Goal: Information Seeking & Learning: Learn about a topic

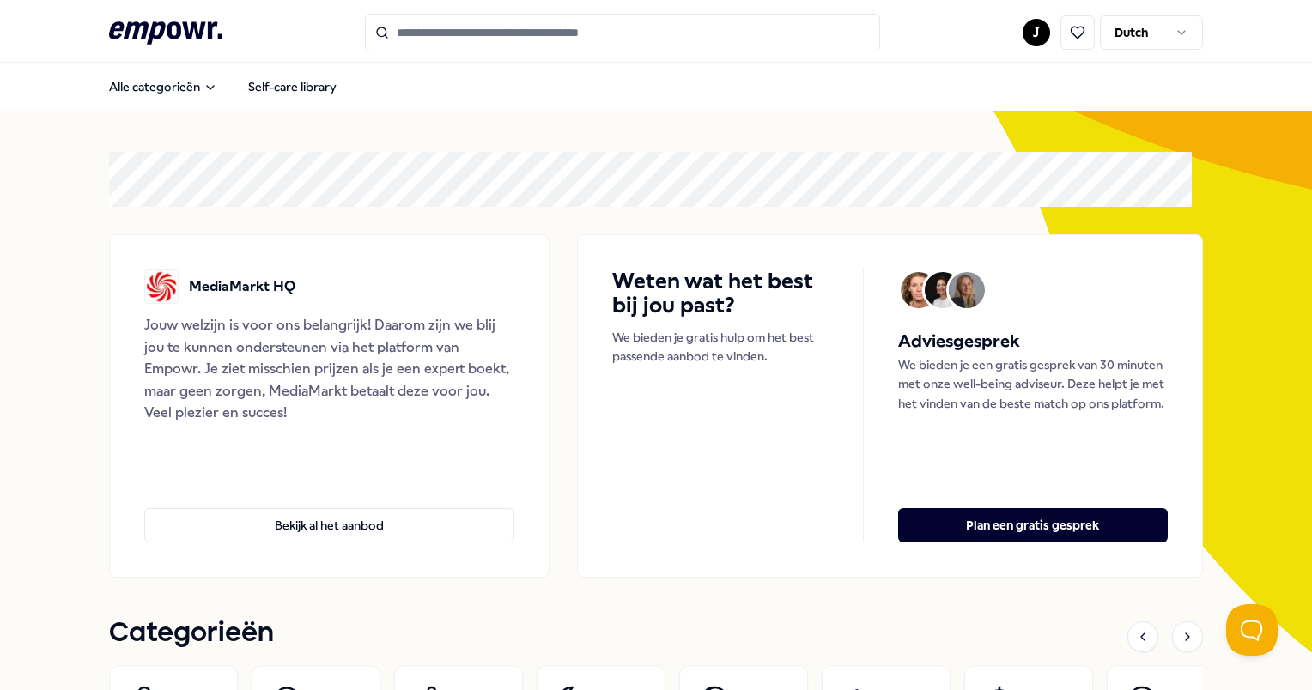
scroll to position [86, 0]
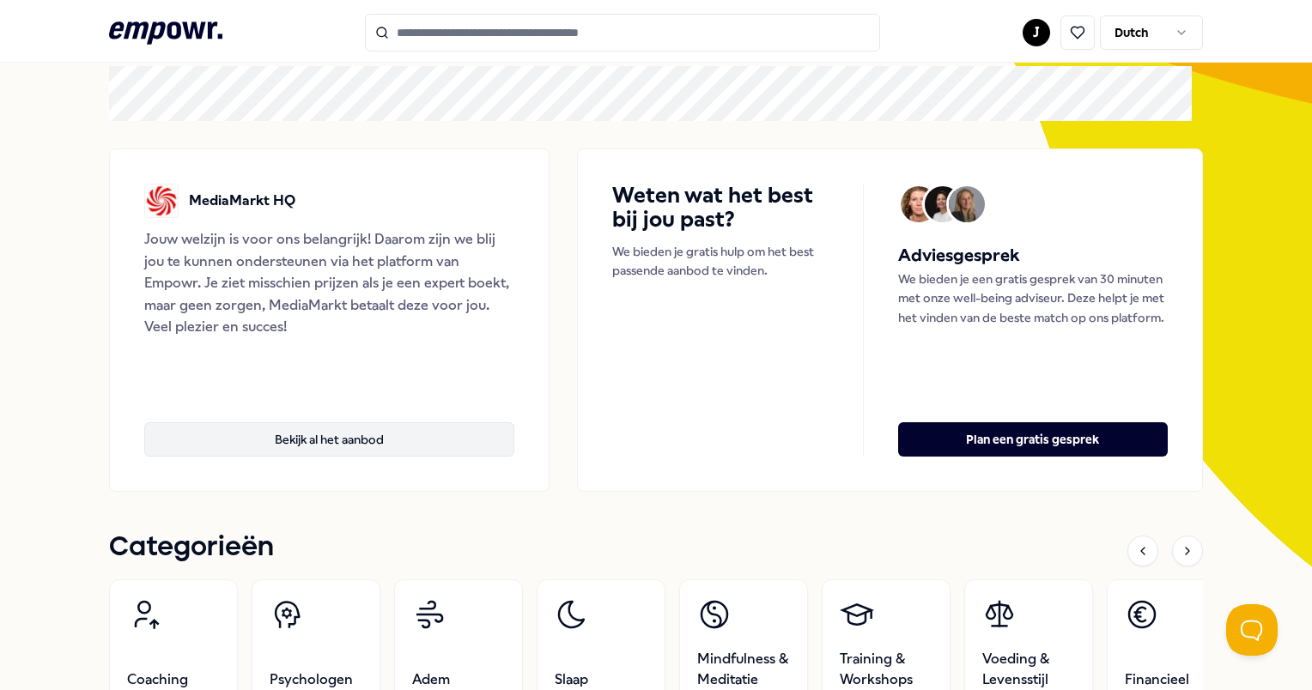
click at [379, 443] on button "Bekijk al het aanbod" at bounding box center [329, 439] width 370 height 34
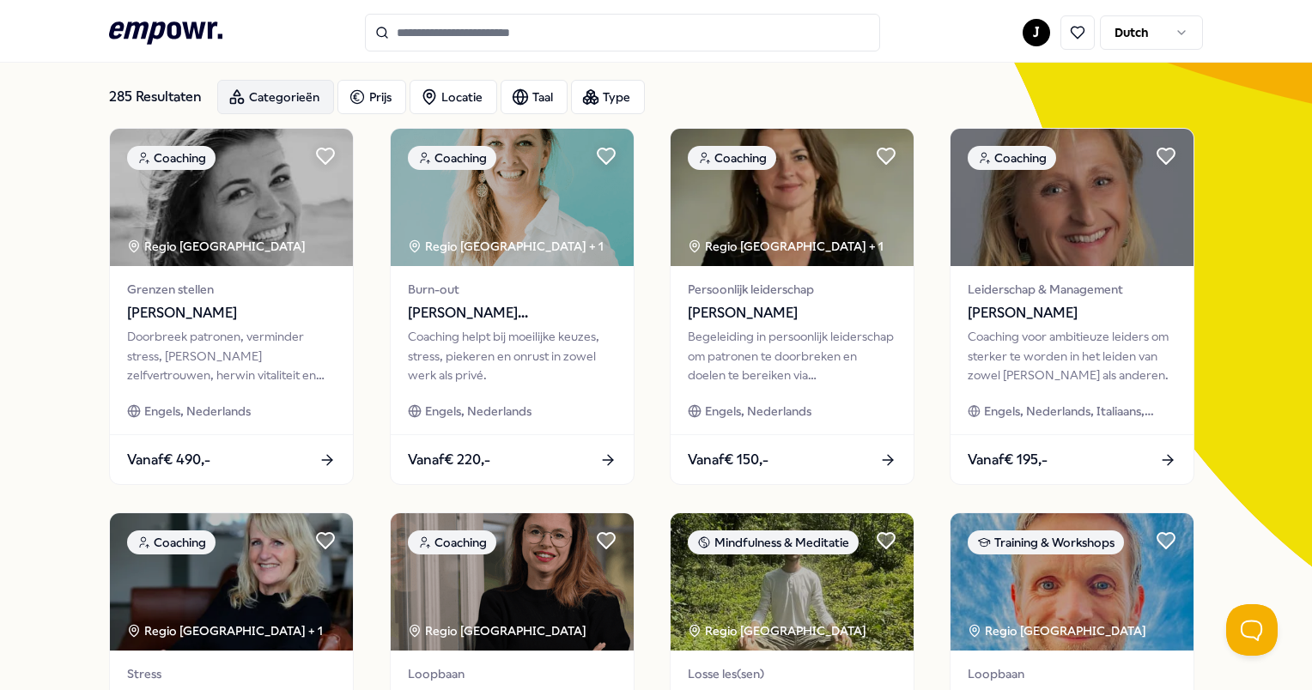
click at [268, 92] on div "Categorieën" at bounding box center [275, 97] width 117 height 34
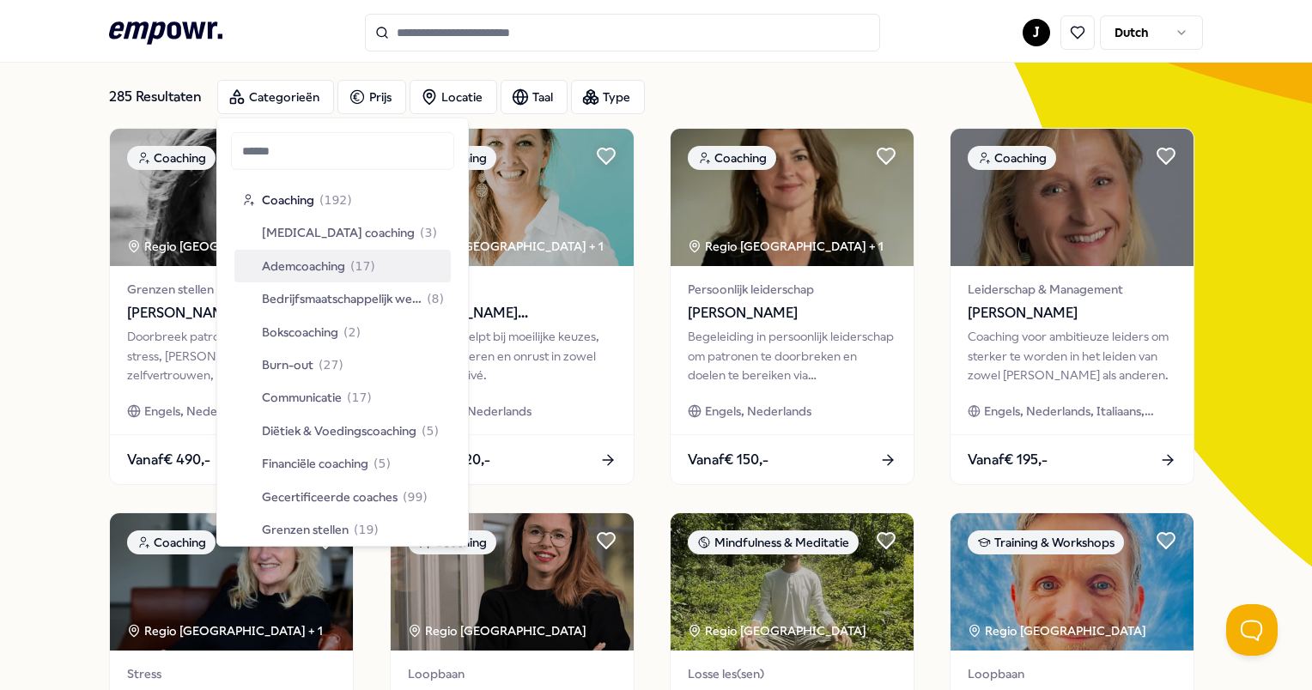
click at [308, 232] on span "[MEDICAL_DATA] coaching" at bounding box center [338, 232] width 153 height 19
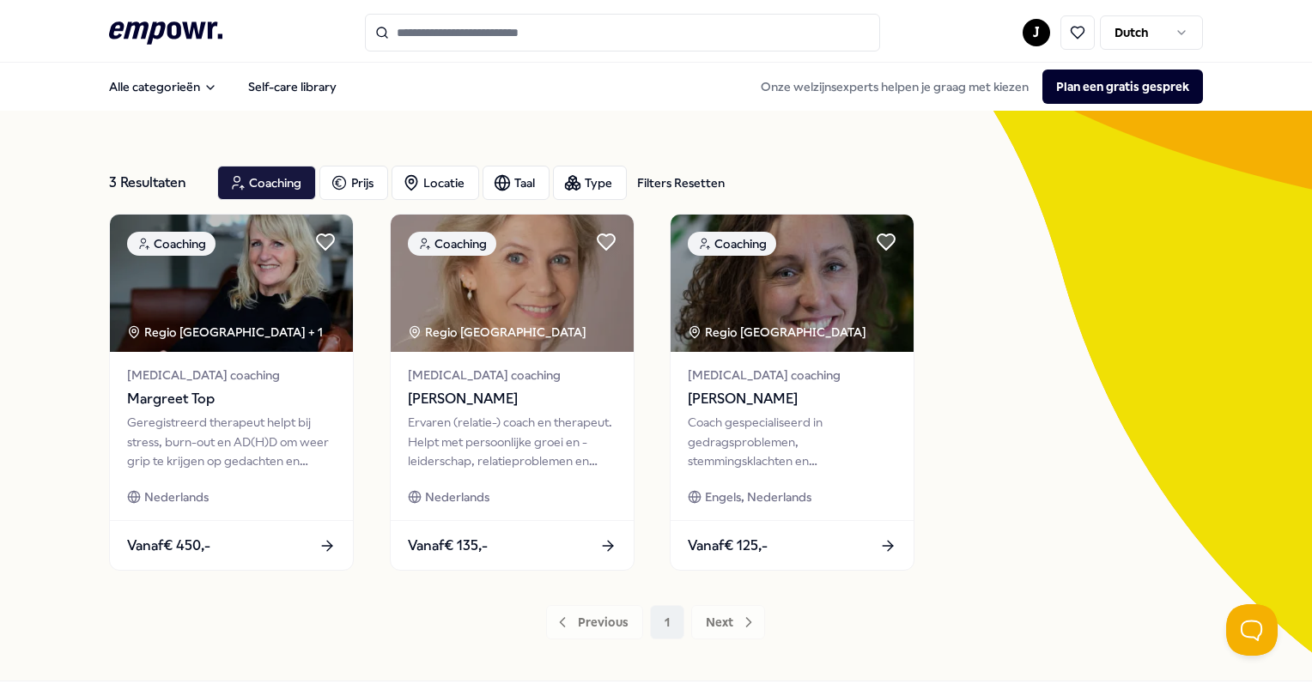
scroll to position [76, 0]
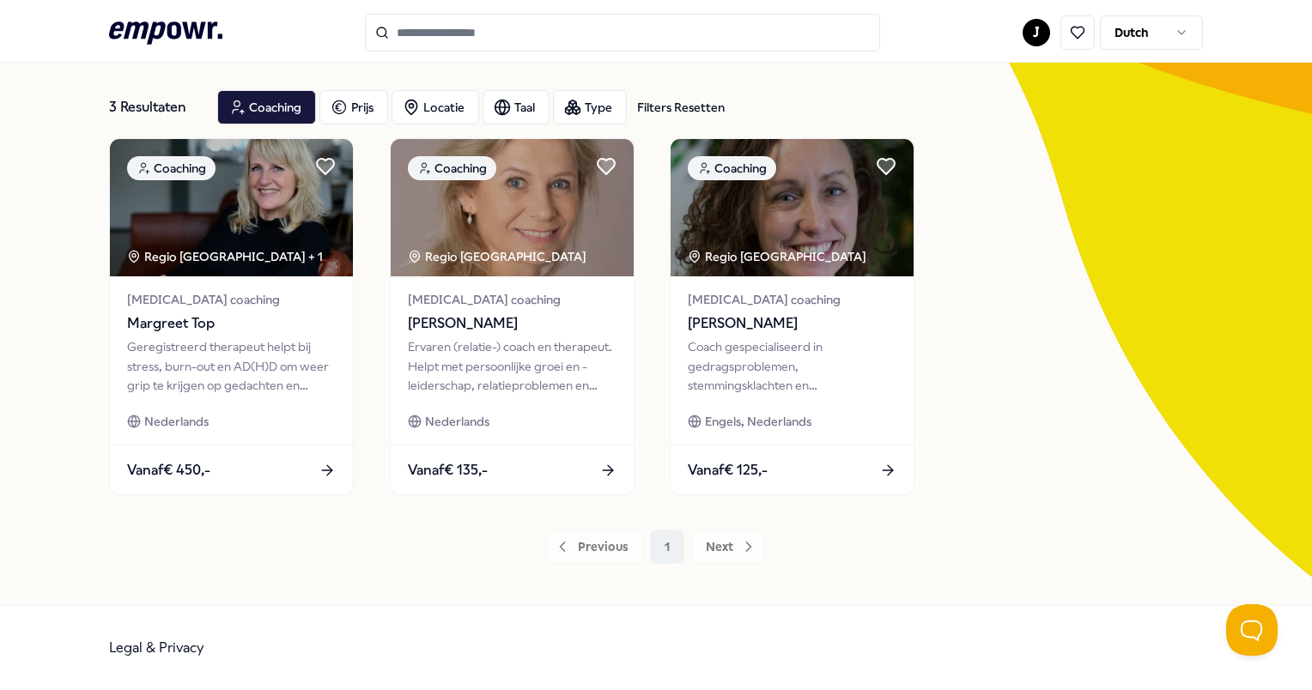
click at [741, 547] on div "Previous 1 Next" at bounding box center [655, 547] width 1093 height 34
click at [712, 543] on div "Previous 1 Next" at bounding box center [655, 547] width 1093 height 34
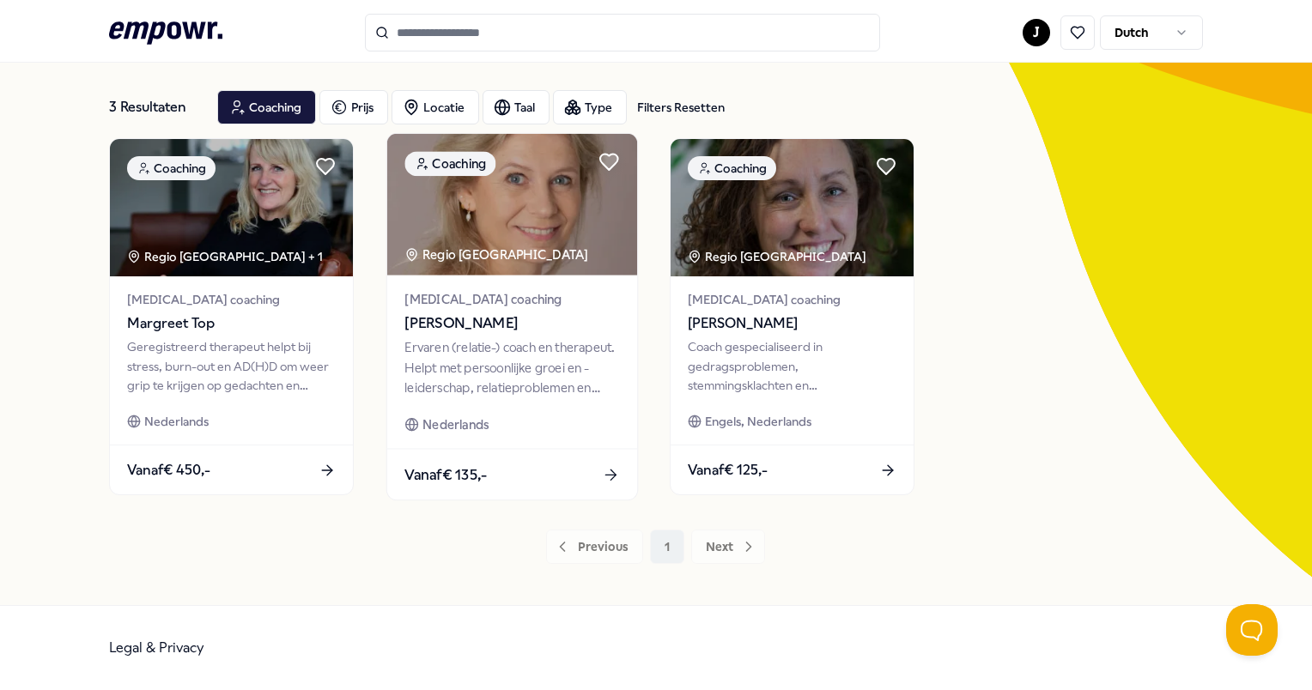
click at [516, 238] on img at bounding box center [511, 205] width 250 height 142
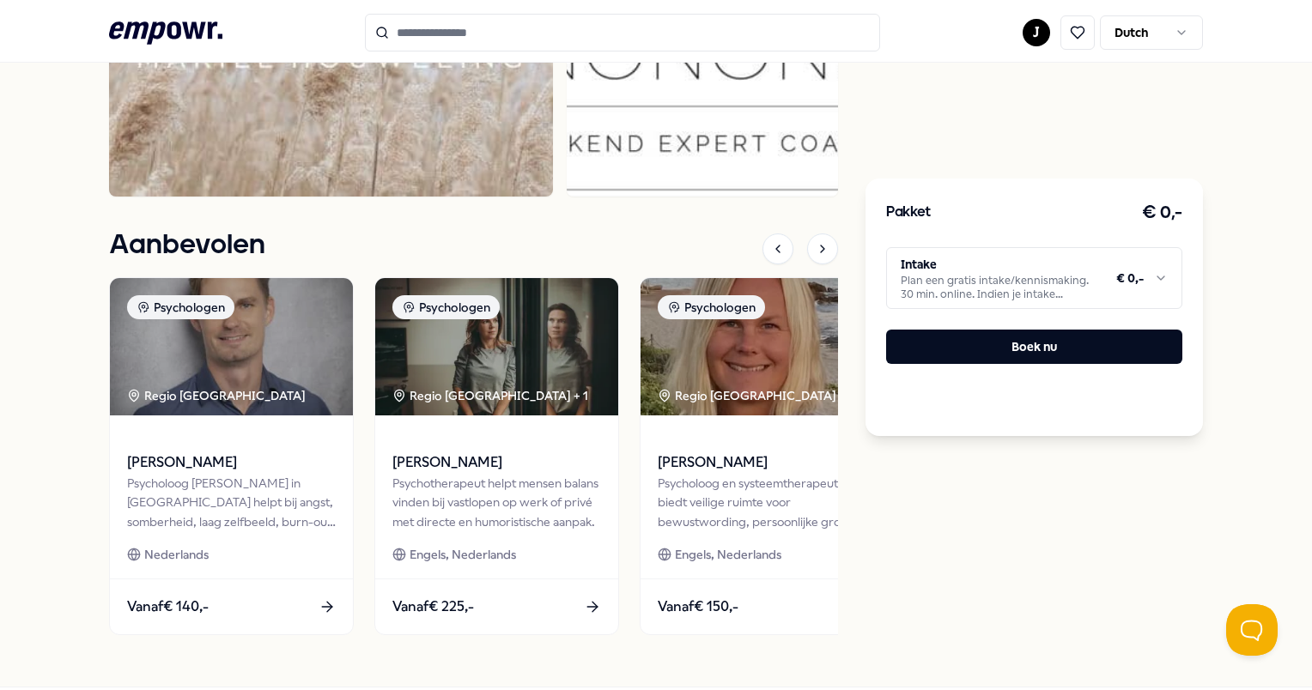
scroll to position [1357, 0]
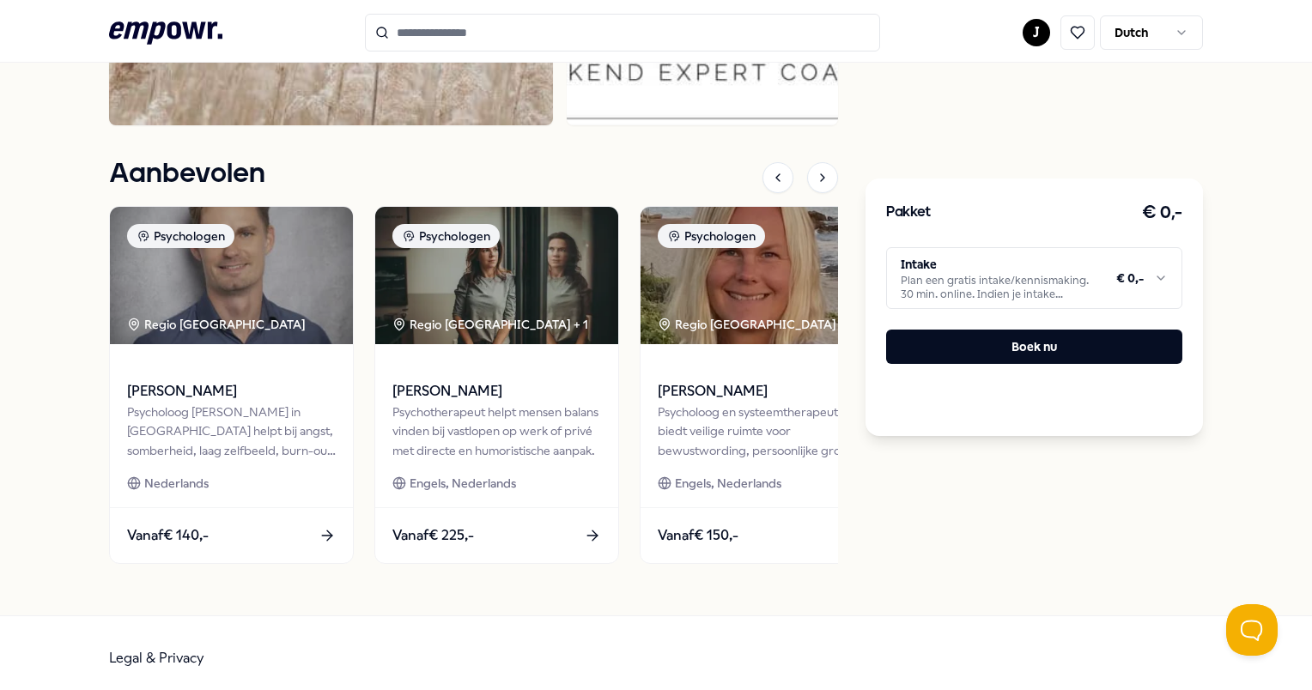
click at [1142, 278] on html ".empowr-logo_svg__cls-1{fill:#03032f} J Dutch Alle categorieën Self-care librar…" at bounding box center [656, 345] width 1312 height 690
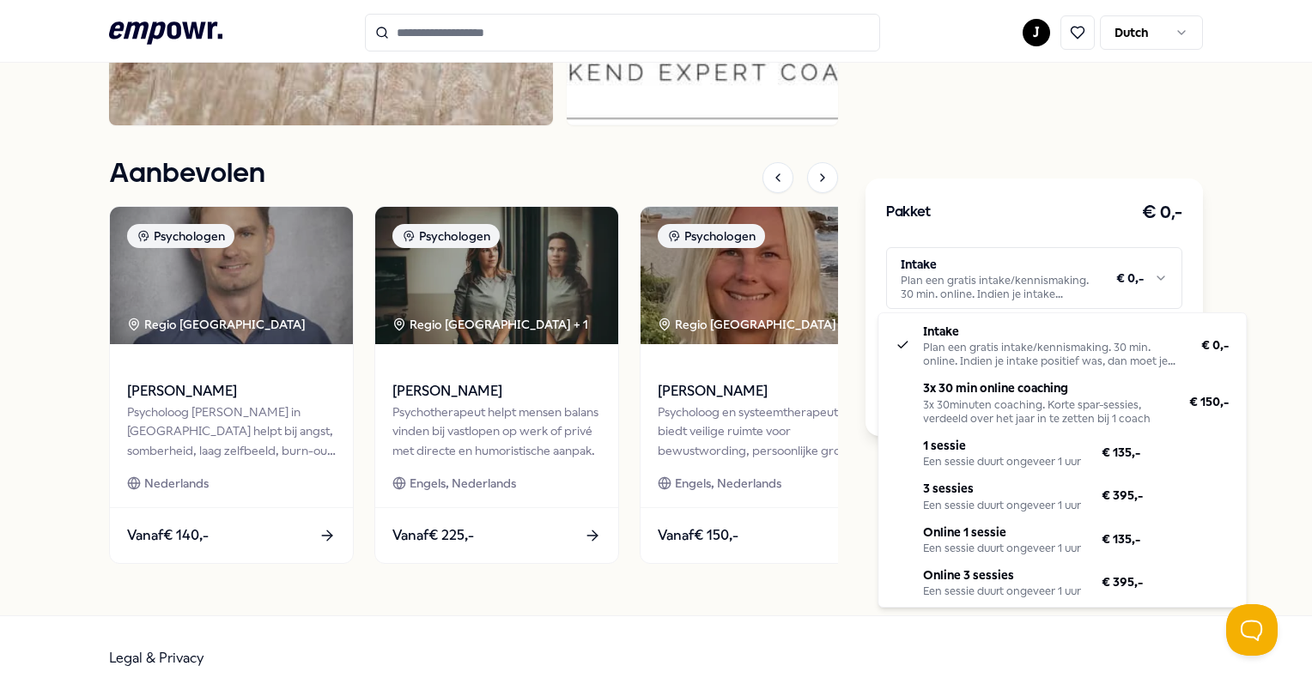
click at [1241, 209] on html ".empowr-logo_svg__cls-1{fill:#03032f} J Dutch Alle categorieën Self-care librar…" at bounding box center [656, 345] width 1312 height 690
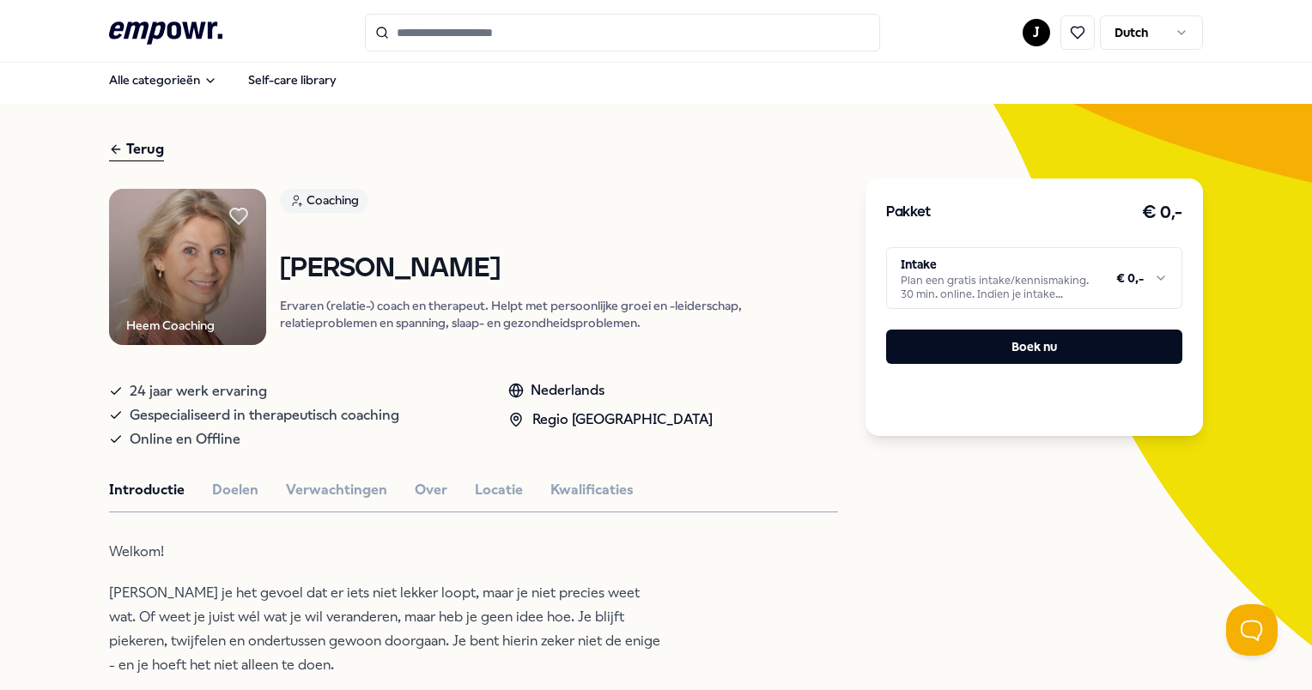
scroll to position [0, 0]
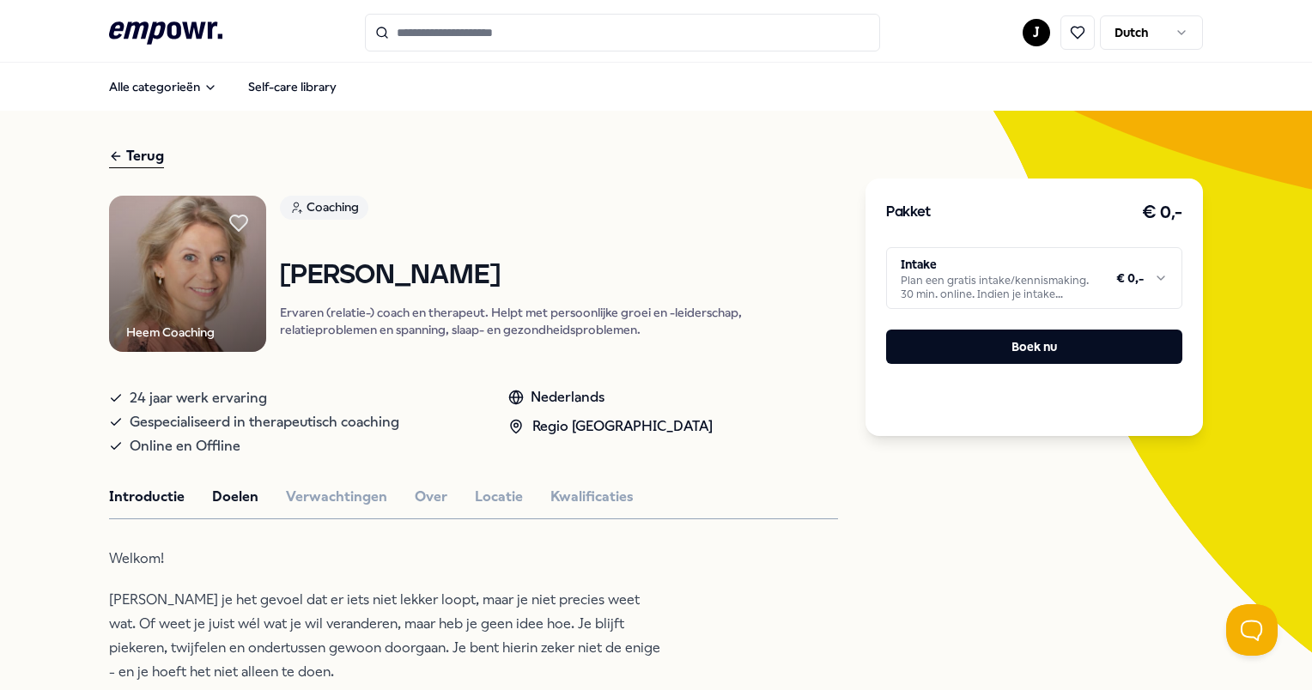
click at [222, 491] on button "Doelen" at bounding box center [235, 497] width 46 height 22
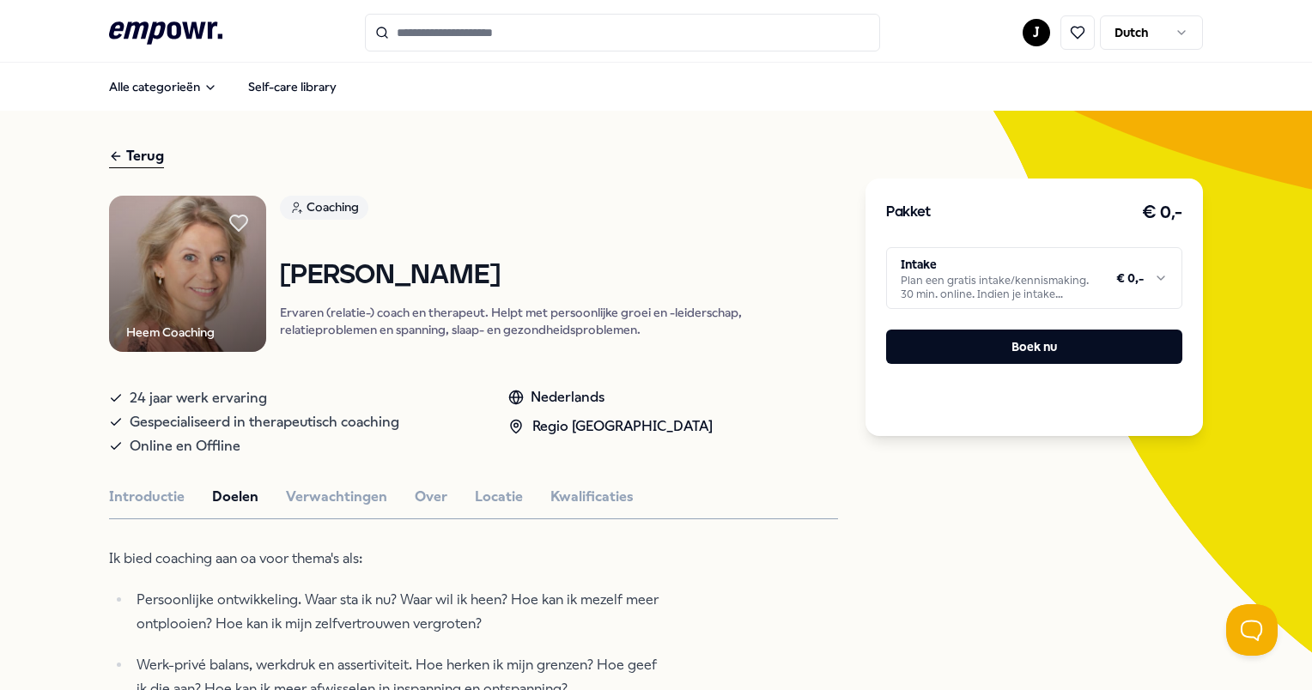
click at [281, 493] on div "Introductie Doelen Verwachtingen Over Locatie Kwalificaties" at bounding box center [473, 497] width 729 height 22
click at [144, 491] on button "Introductie" at bounding box center [147, 497] width 76 height 22
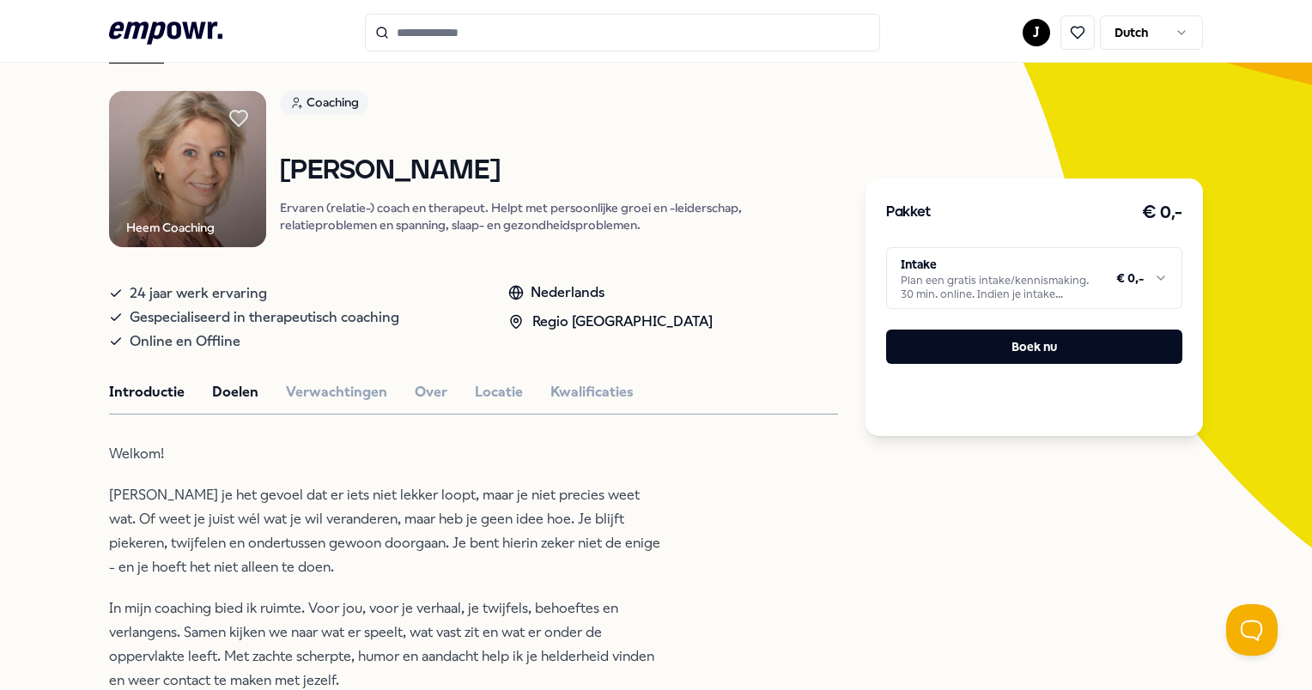
scroll to position [172, 0]
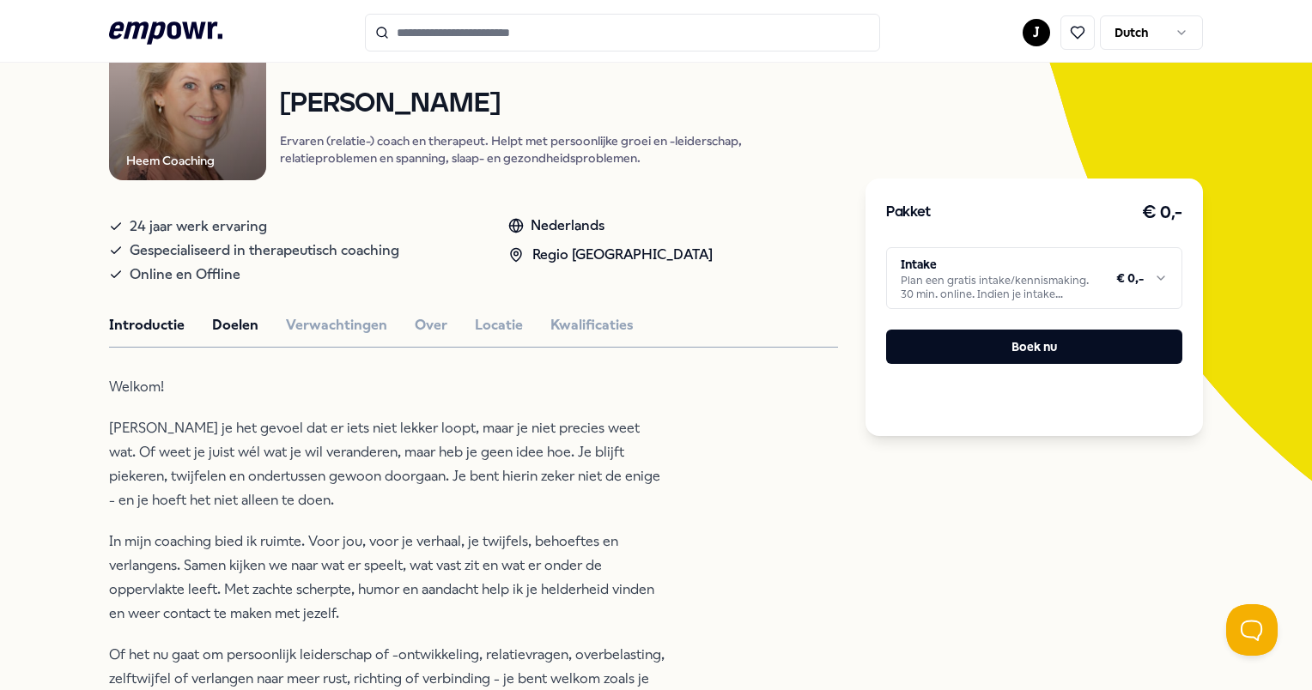
click at [220, 314] on button "Doelen" at bounding box center [235, 325] width 46 height 22
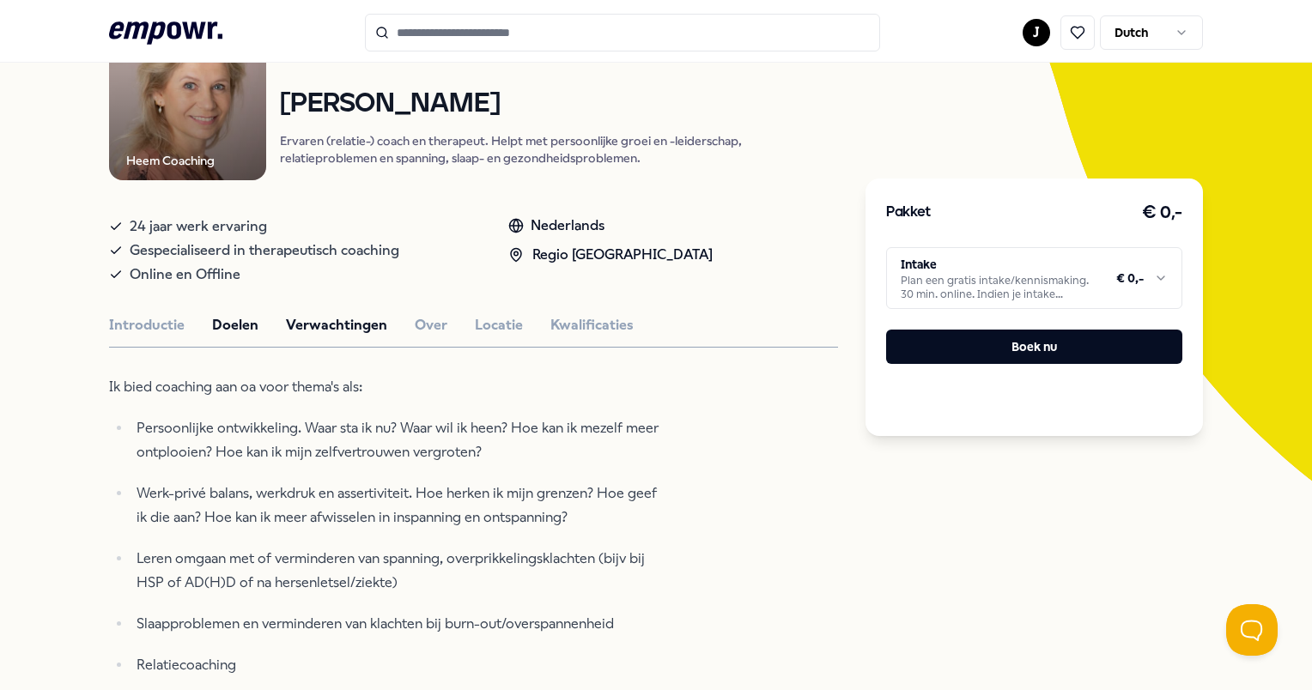
click at [324, 314] on button "Verwachtingen" at bounding box center [336, 325] width 101 height 22
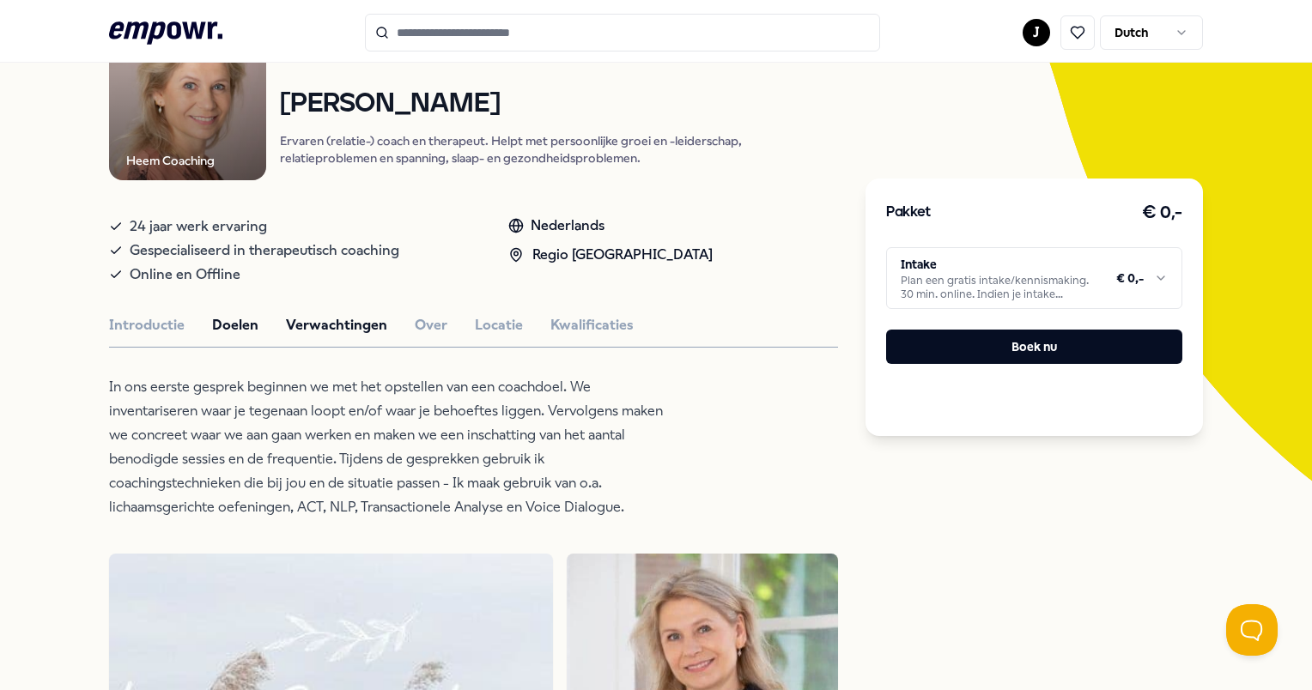
click at [212, 327] on button "Doelen" at bounding box center [235, 325] width 46 height 22
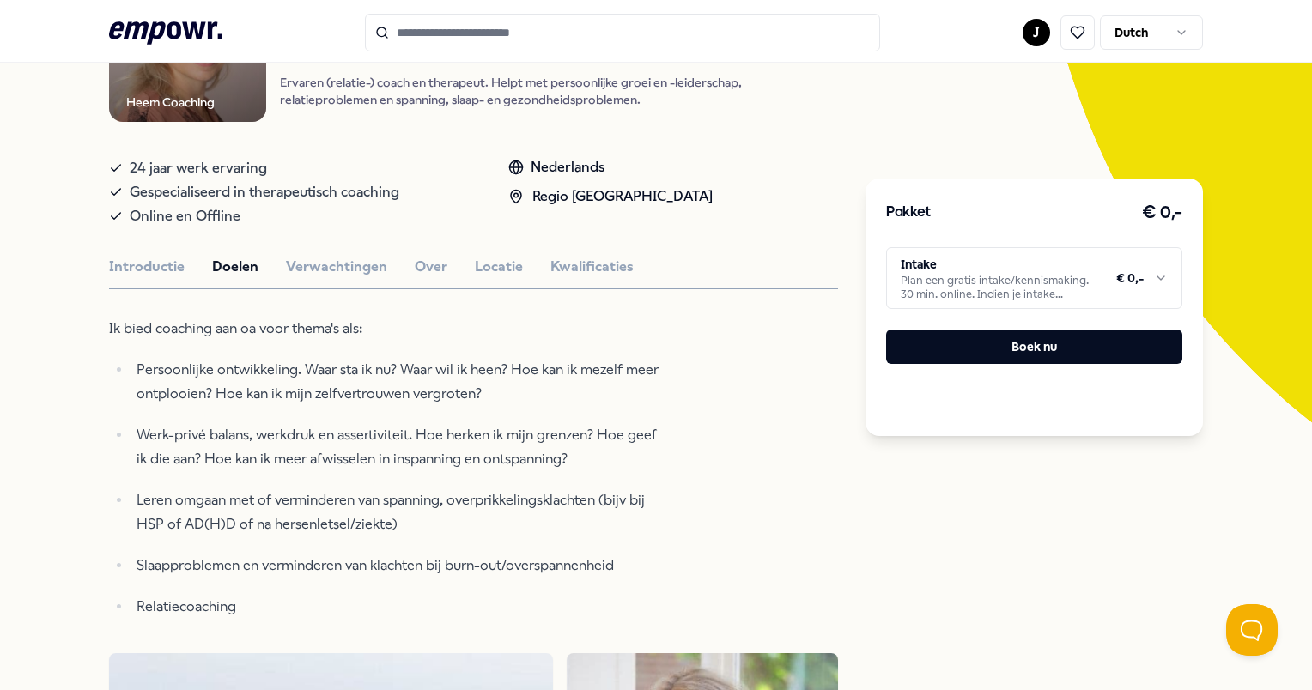
scroll to position [258, 0]
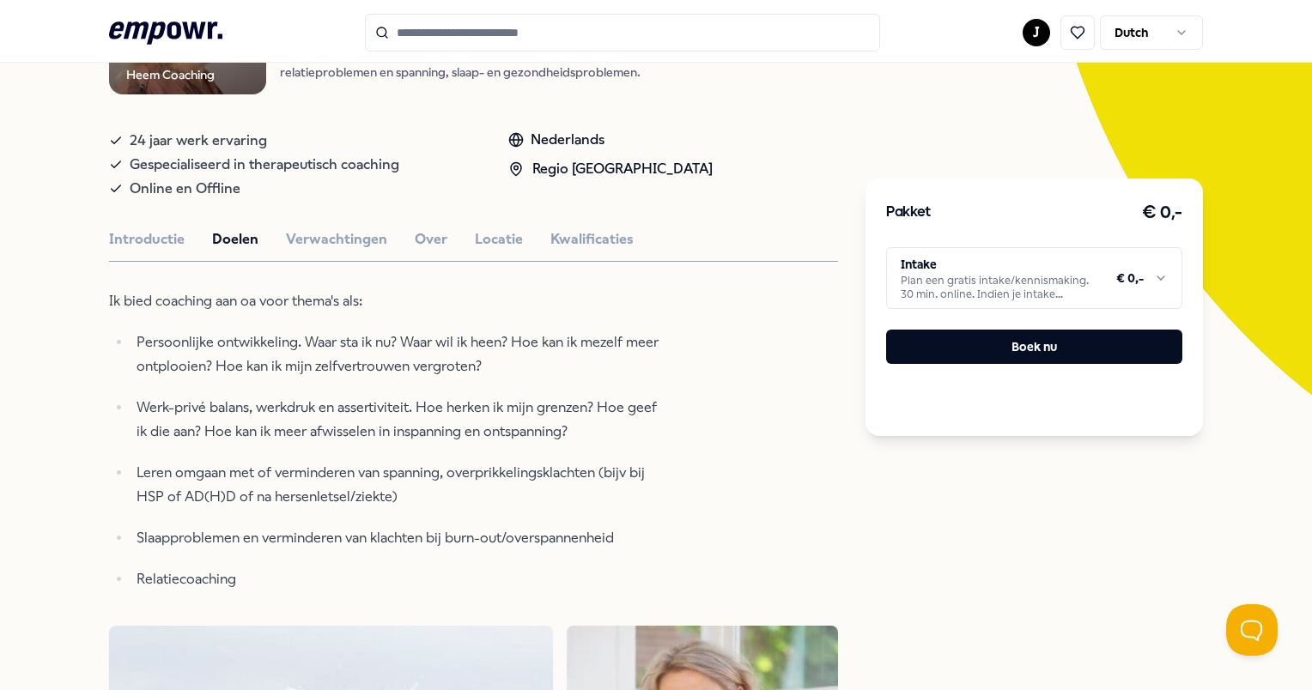
click at [427, 512] on ul "Persoonlijke ontwikkeling. Waar sta ik nu? Waar wil ik heen? Hoe kan ik mezelf …" at bounding box center [388, 460] width 558 height 261
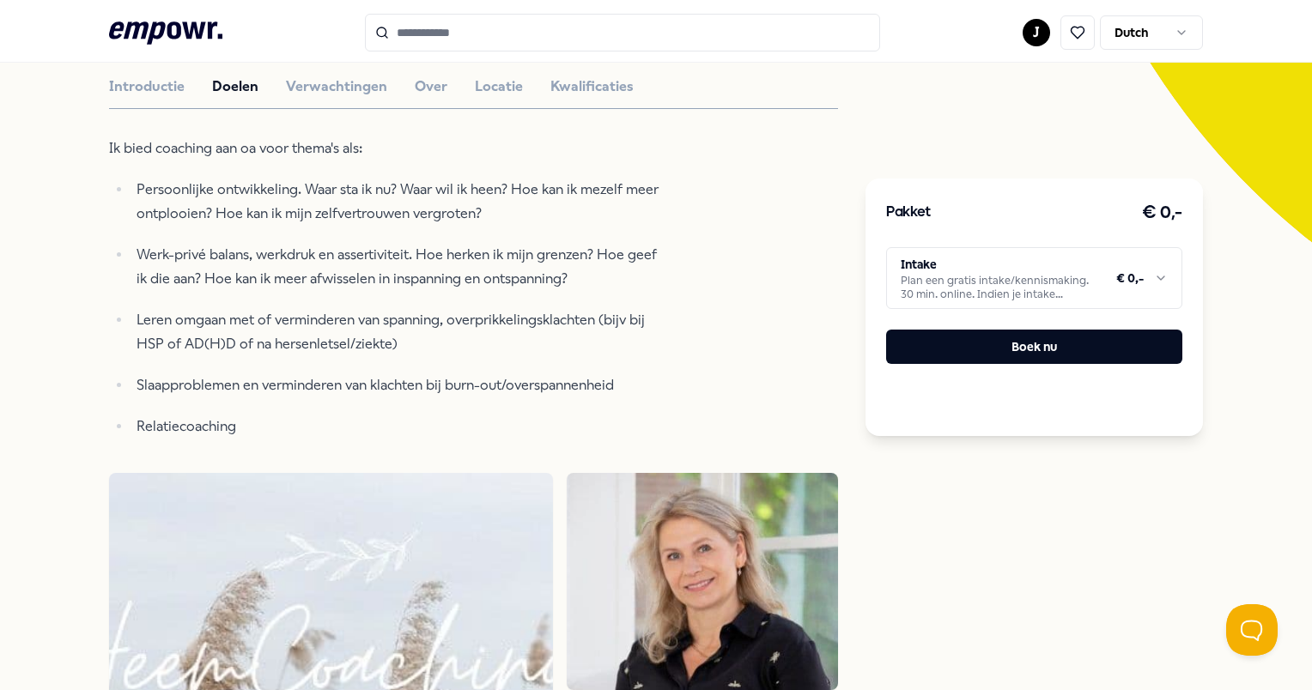
scroll to position [429, 0]
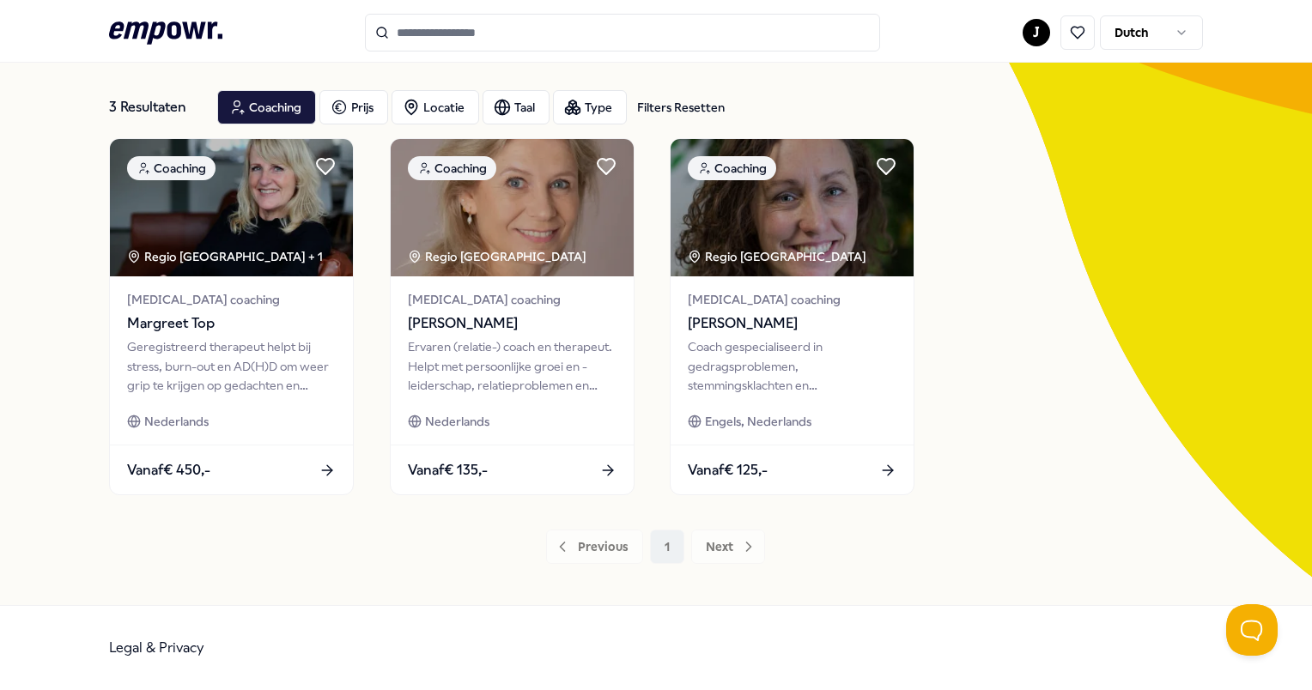
scroll to position [76, 0]
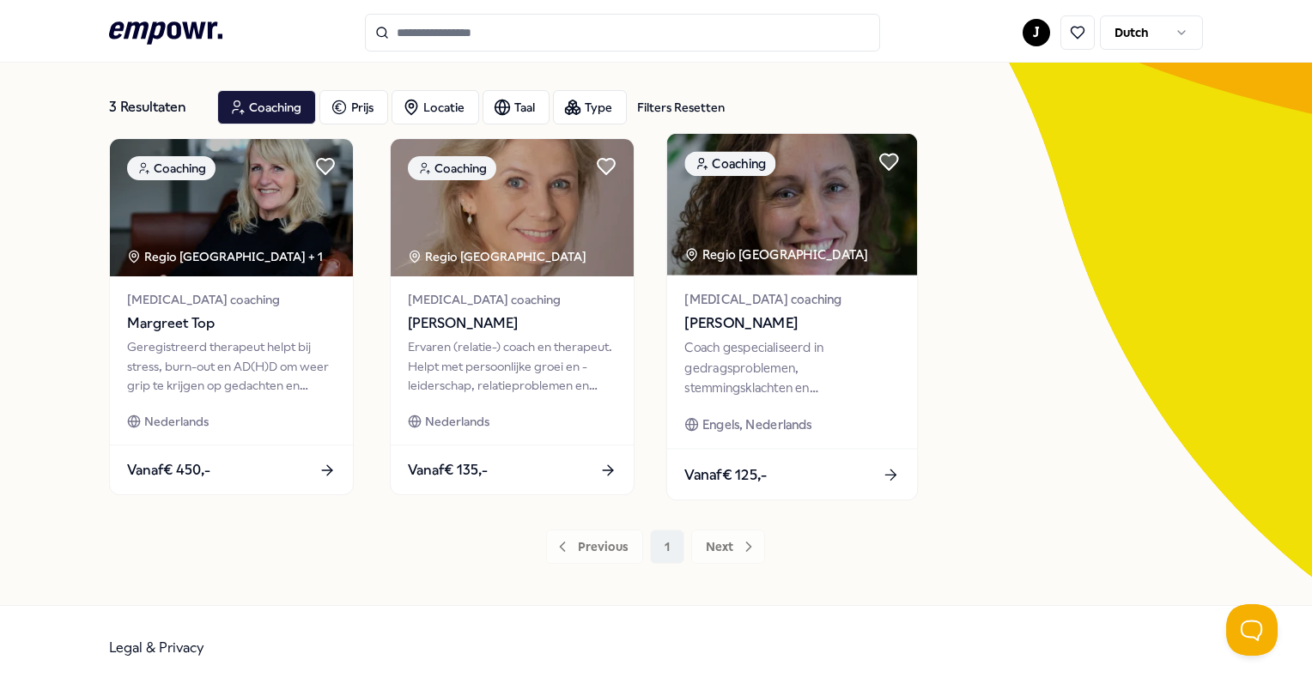
click at [816, 223] on img at bounding box center [792, 205] width 250 height 142
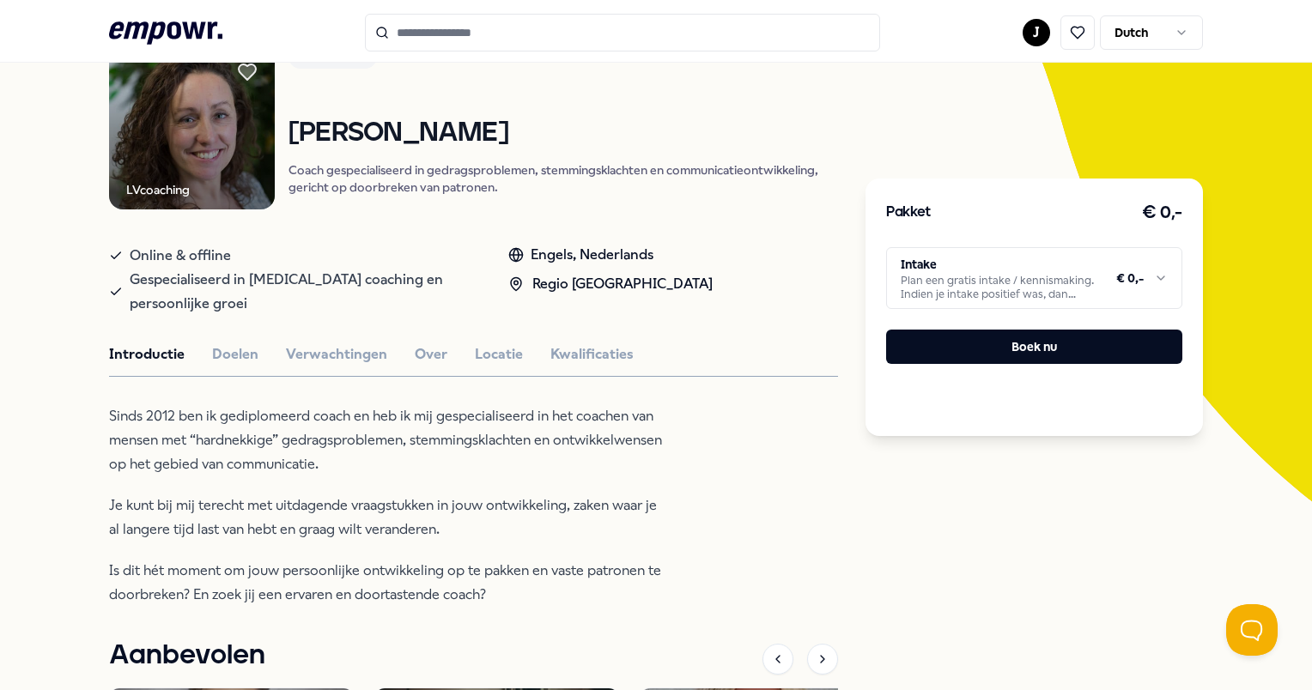
scroll to position [333, 0]
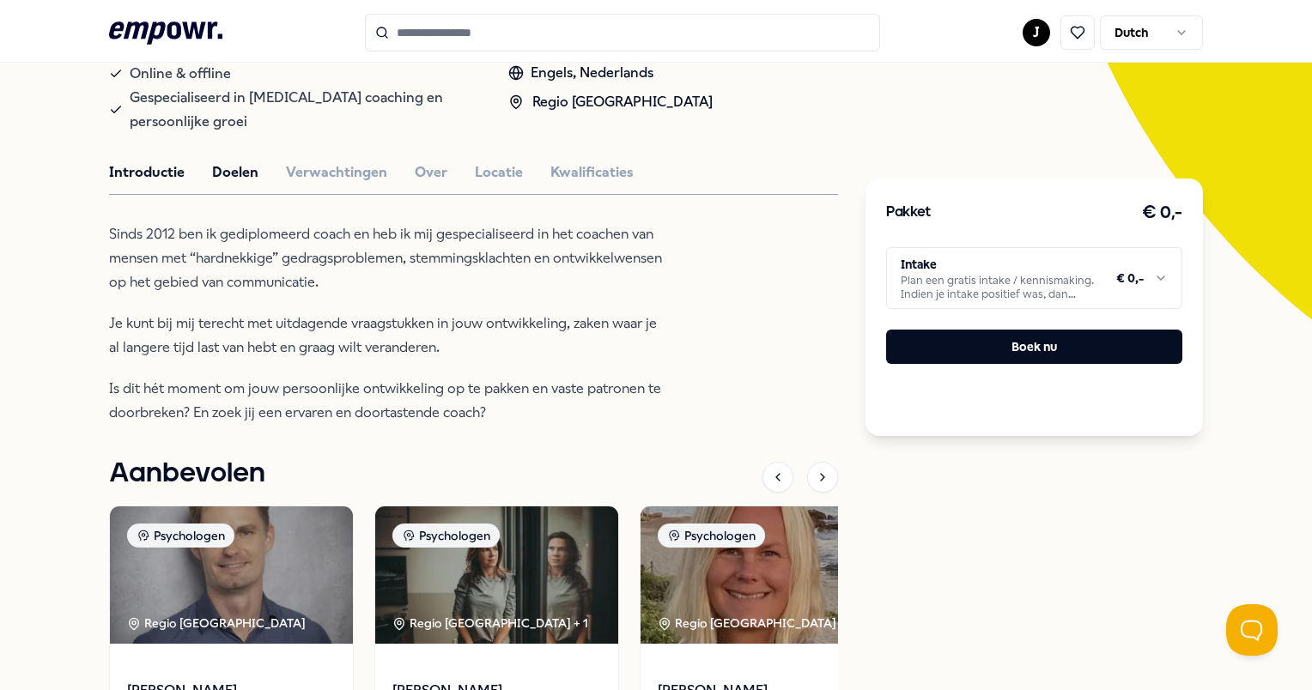
click at [234, 167] on button "Doelen" at bounding box center [235, 172] width 46 height 22
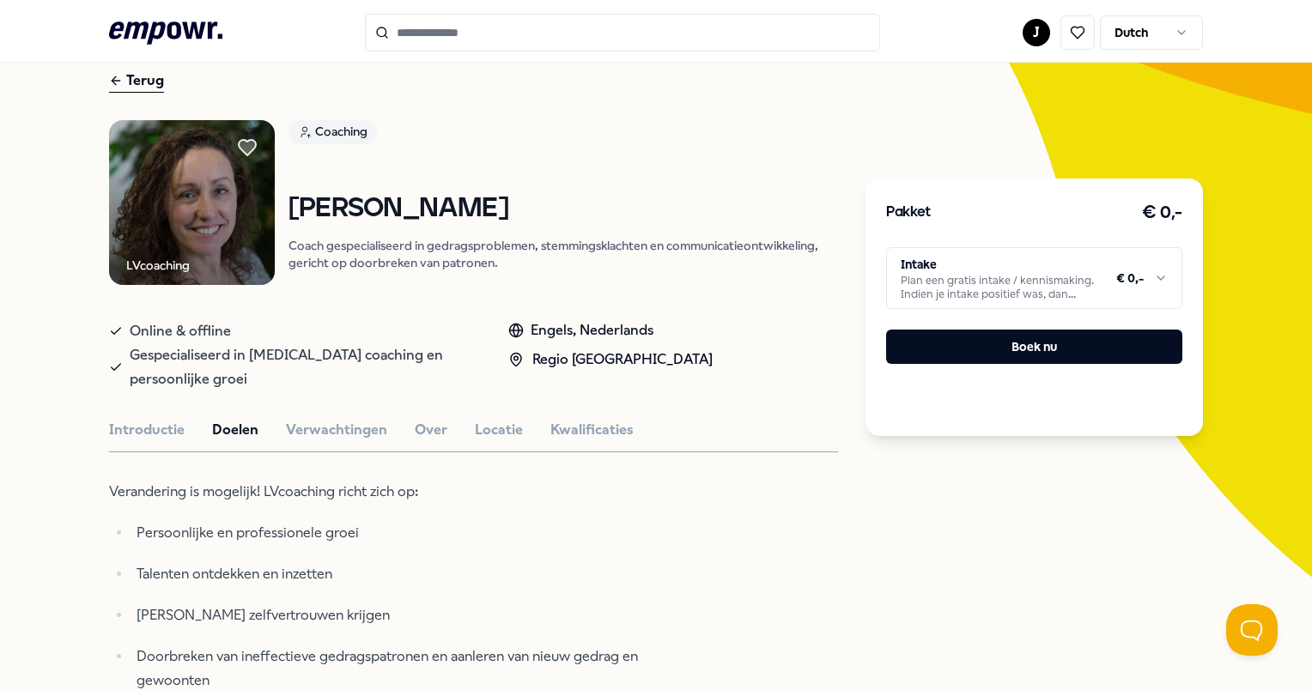
scroll to position [0, 0]
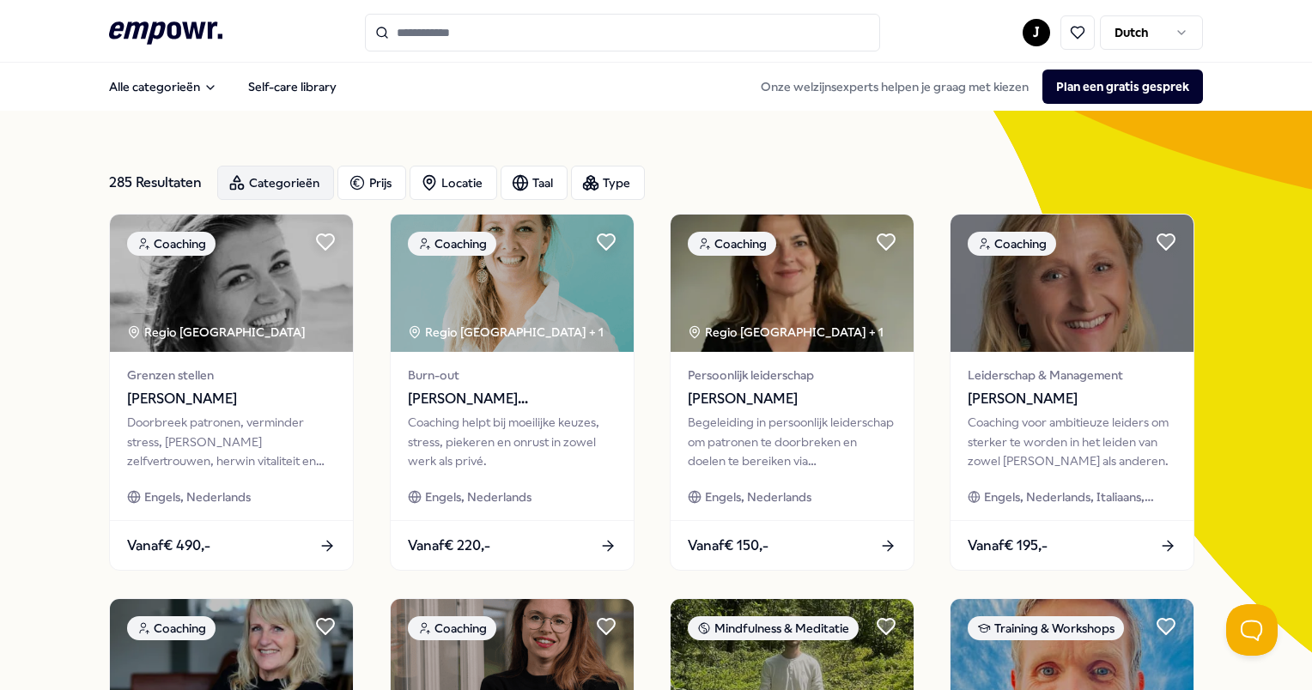
click at [302, 182] on div "Categorieën" at bounding box center [275, 183] width 117 height 34
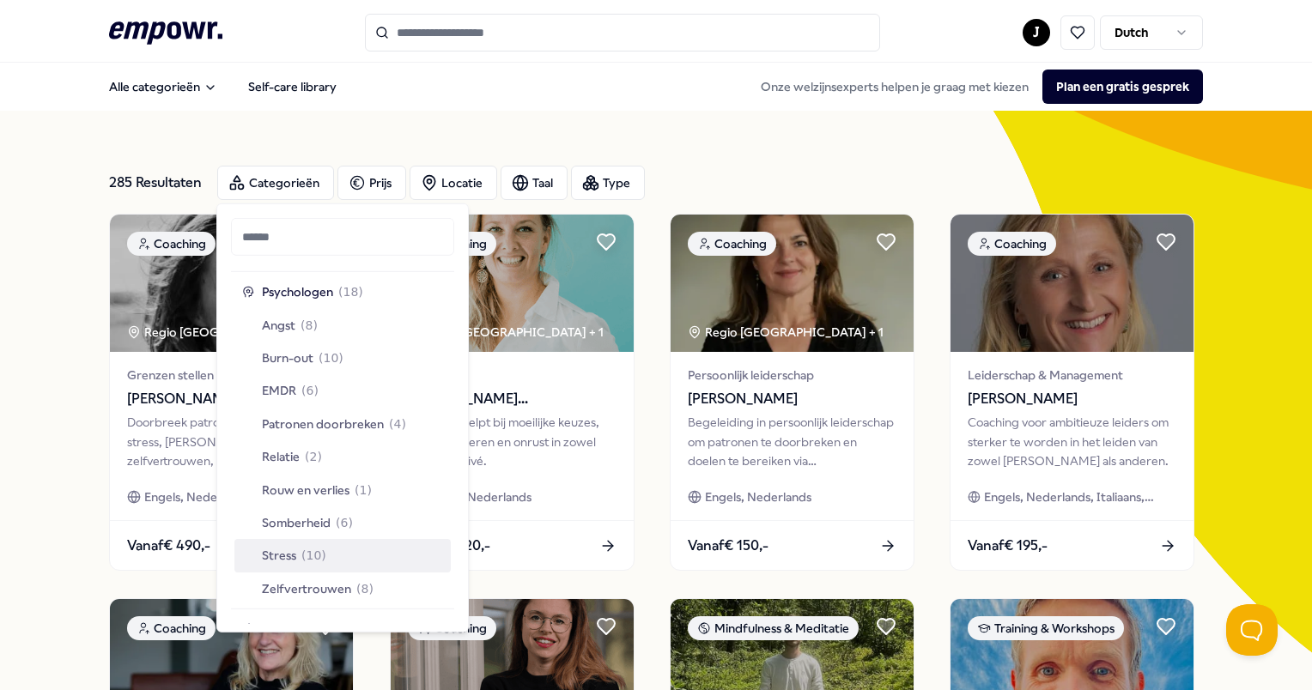
scroll to position [773, 0]
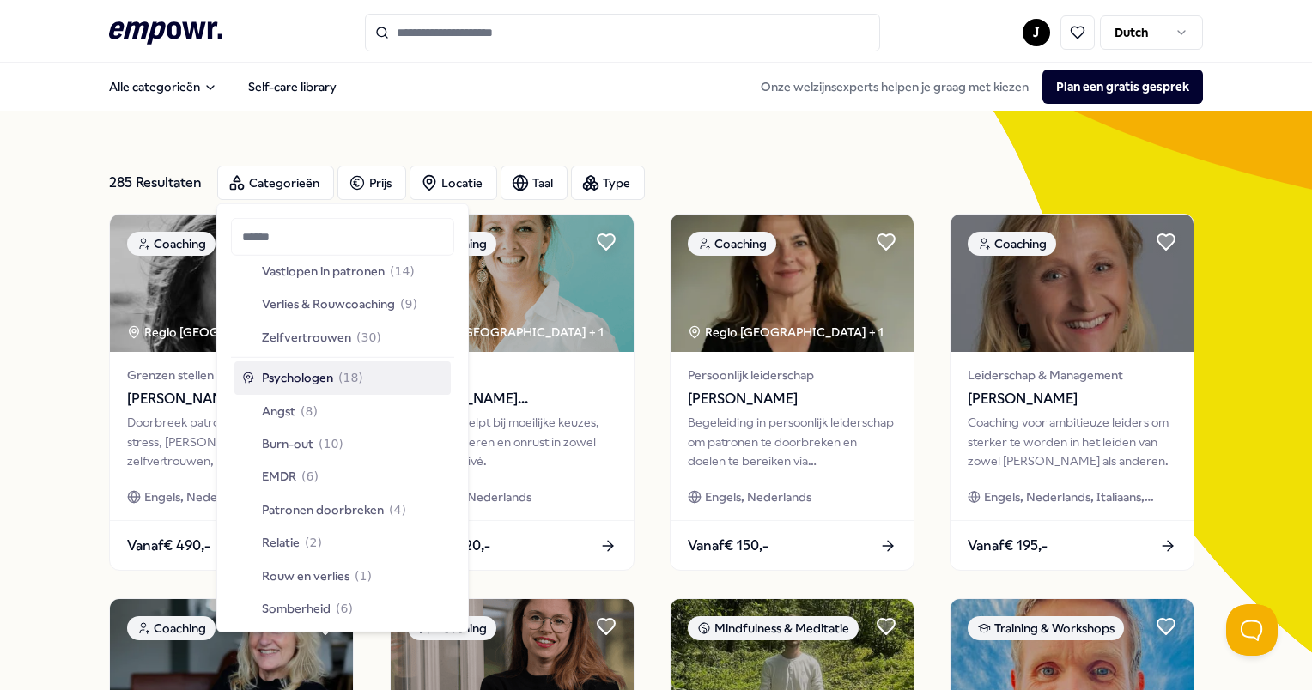
click at [325, 369] on span "Psychologen" at bounding box center [297, 377] width 71 height 19
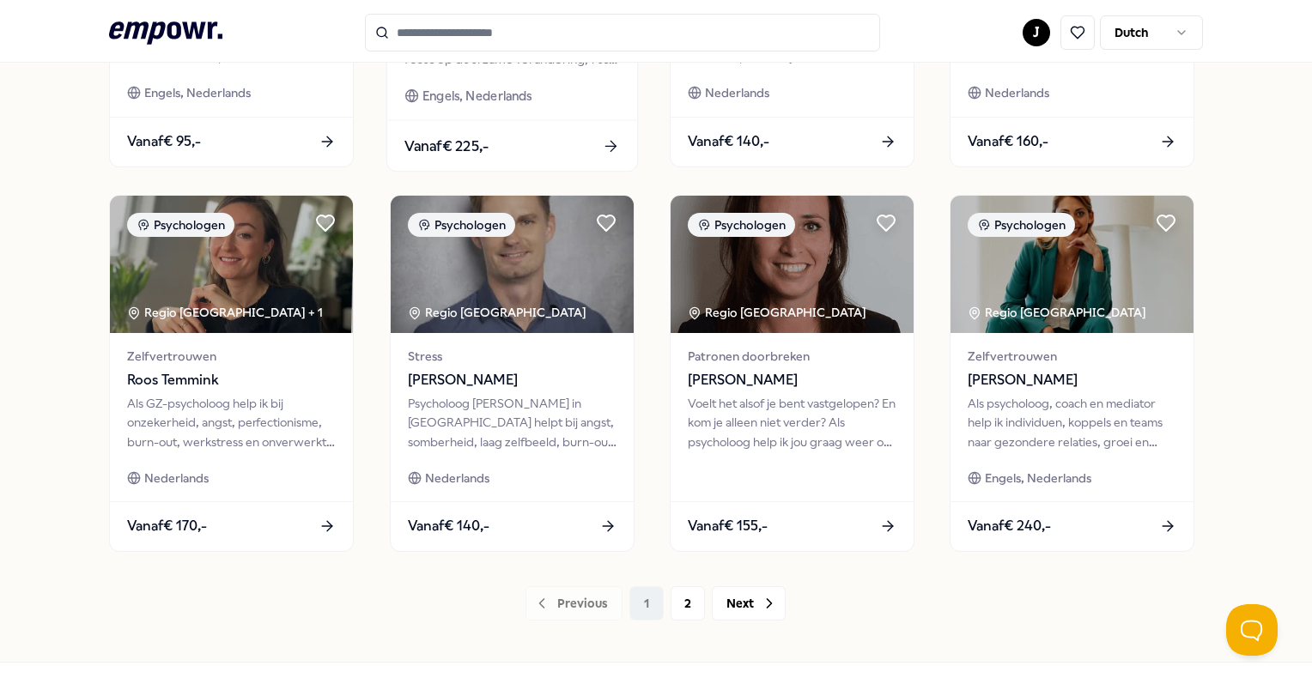
scroll to position [845, 0]
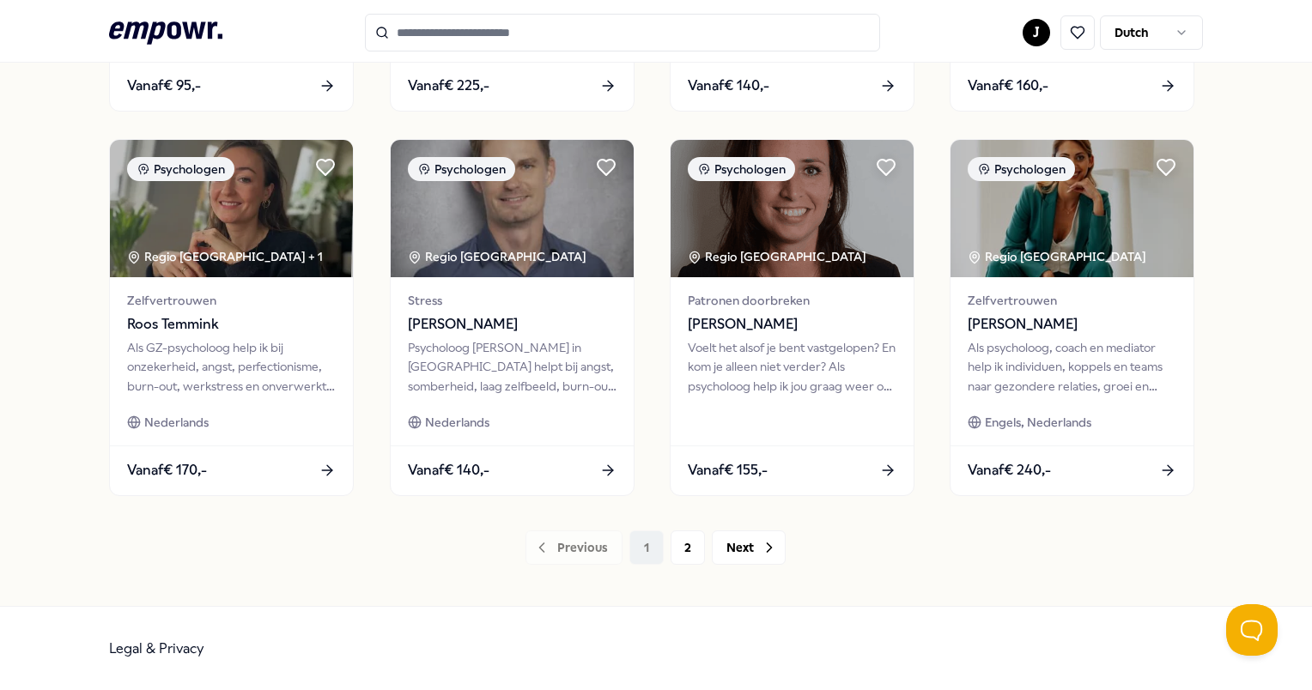
click at [654, 556] on div "Previous 1 2 Next" at bounding box center [655, 548] width 1093 height 34
click at [664, 555] on div "Previous 1 2 Next" at bounding box center [655, 548] width 1093 height 34
click at [673, 554] on button "2" at bounding box center [687, 548] width 34 height 34
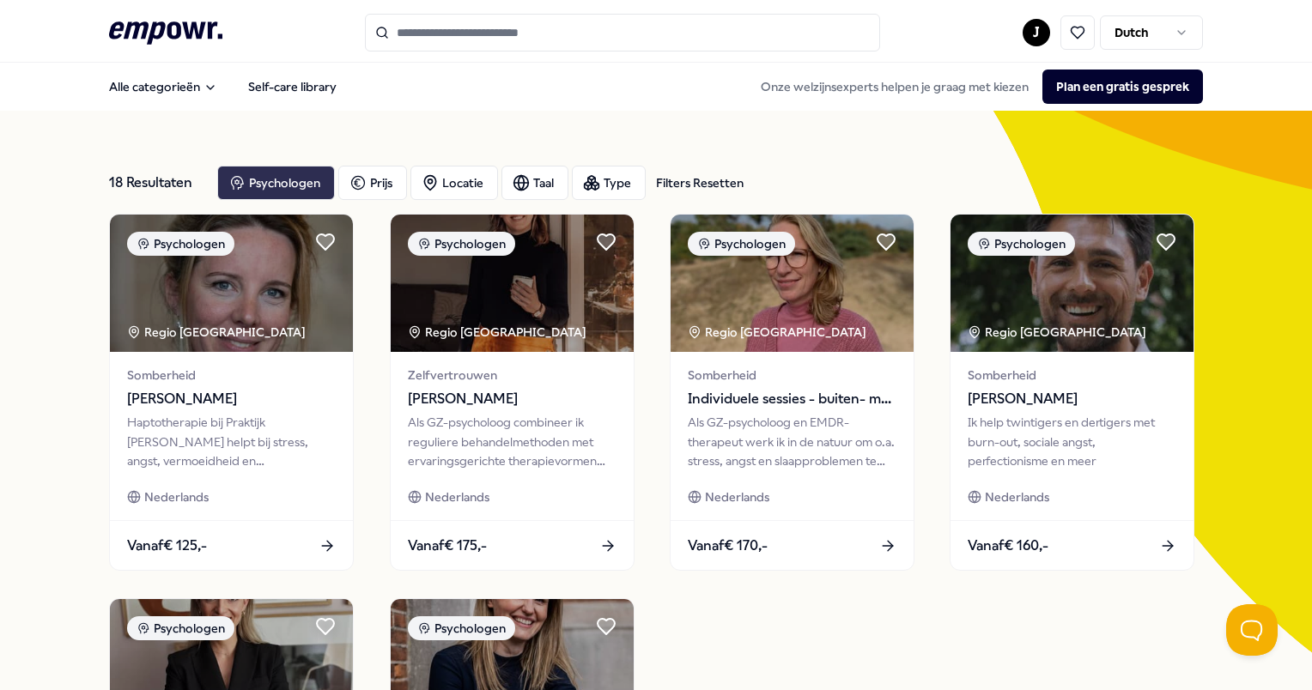
click at [271, 173] on div "Psychologen" at bounding box center [276, 183] width 118 height 34
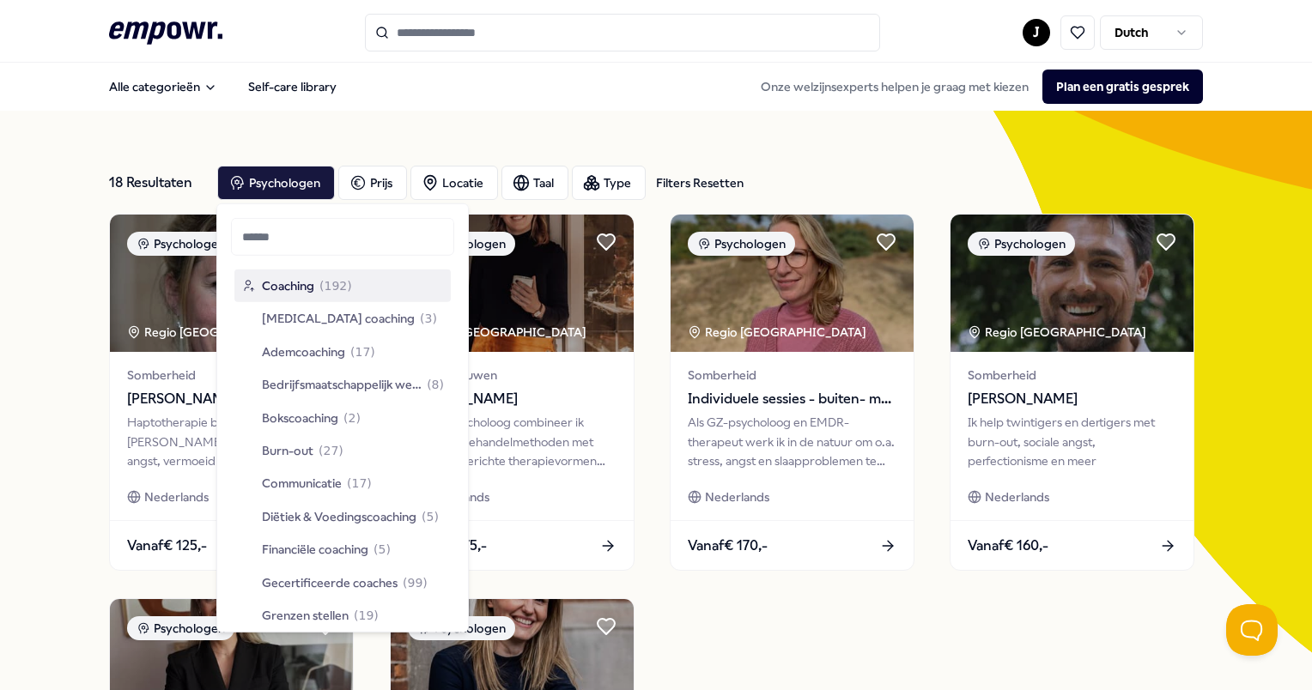
drag, startPoint x: 427, startPoint y: 105, endPoint x: 421, endPoint y: 89, distance: 16.6
click at [427, 106] on div "Alle categorieën Self-care library Onze welzijnsexperts helpen je graag met kie…" at bounding box center [655, 86] width 1093 height 41
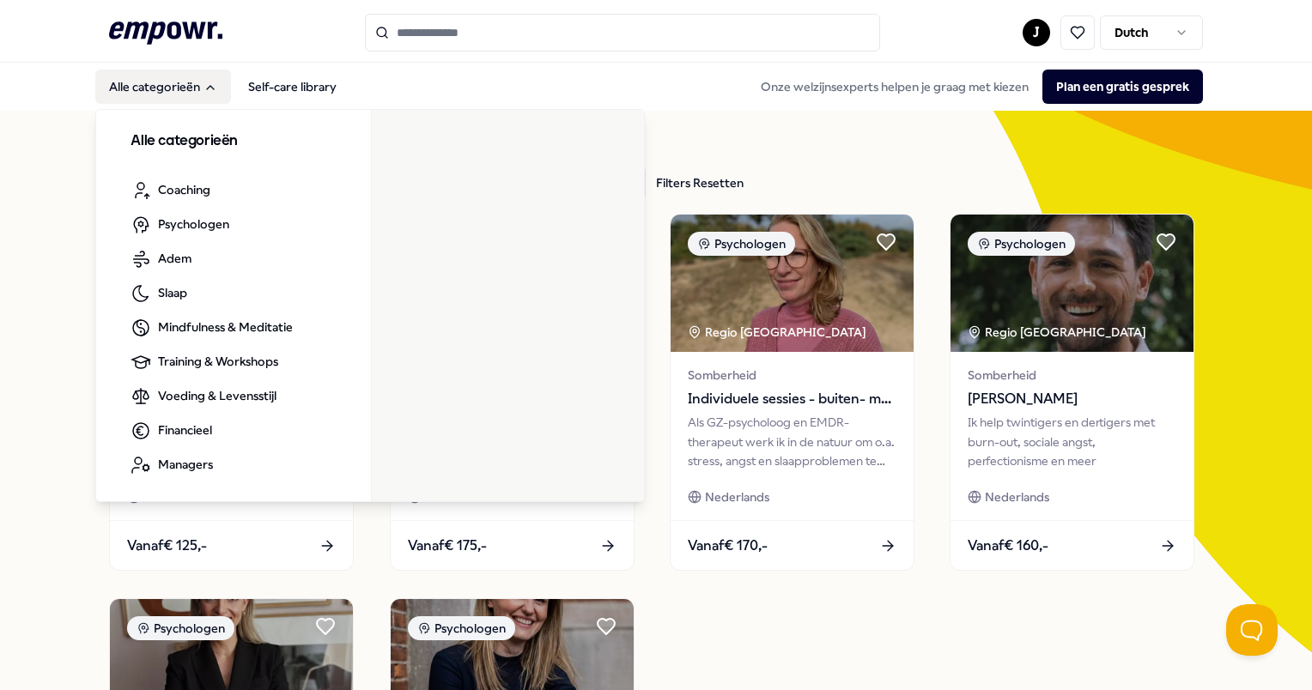
click at [171, 144] on h3 "Alle categorieën" at bounding box center [233, 141] width 206 height 22
click at [422, 43] on input "Search for products, categories or subcategories" at bounding box center [622, 33] width 515 height 38
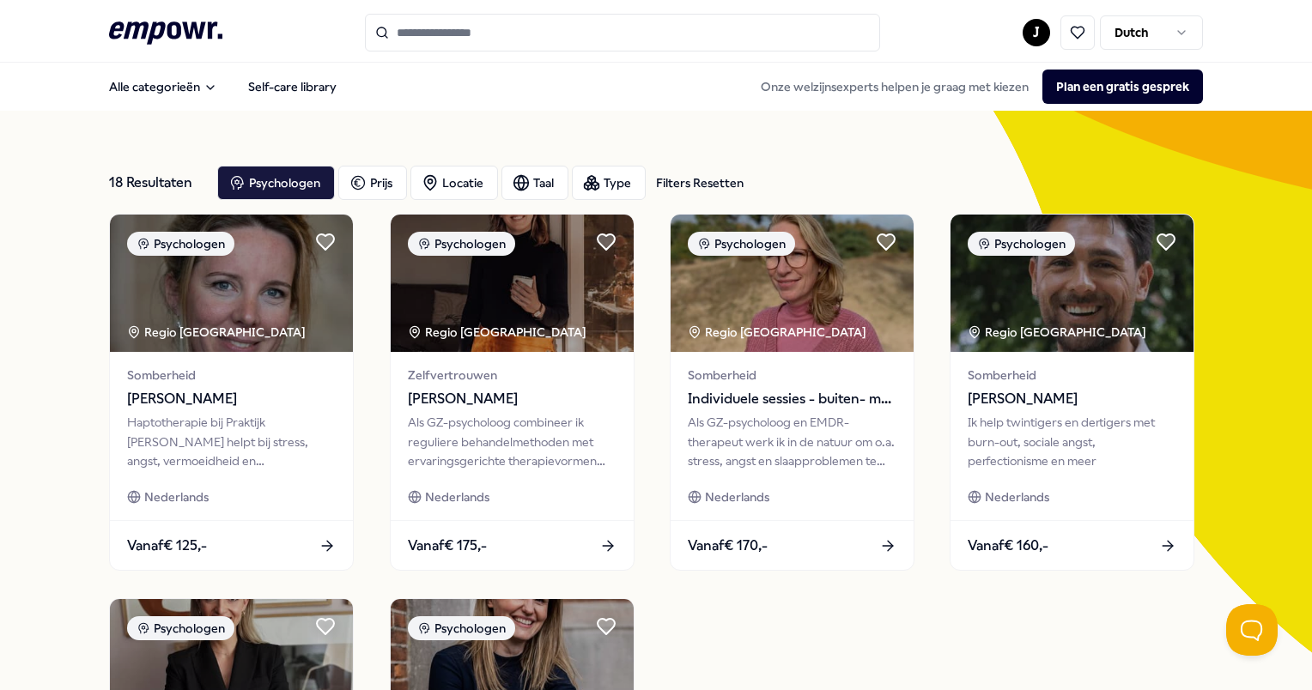
click at [204, 27] on icon ".empowr-logo_svg__cls-1{fill:#03032f}" at bounding box center [165, 33] width 113 height 32
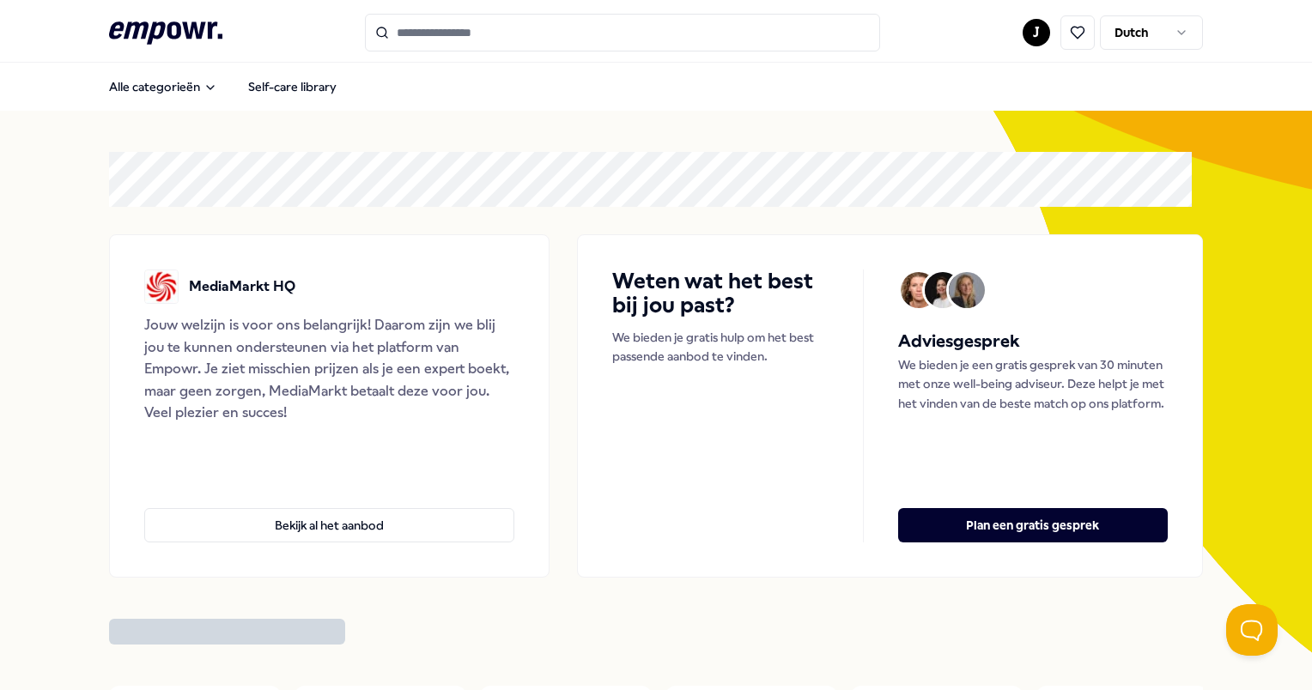
click at [512, 45] on input "Search for products, categories or subcategories" at bounding box center [622, 33] width 515 height 38
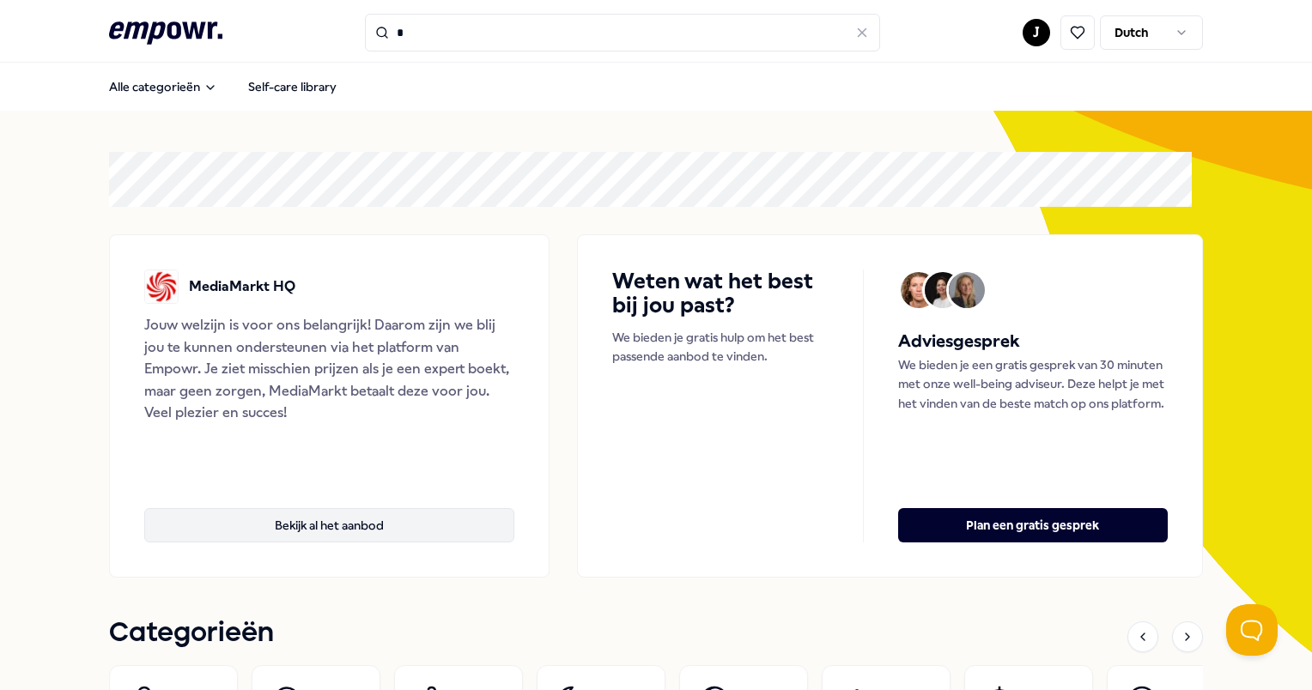
click at [278, 522] on button "Bekijk al het aanbod" at bounding box center [329, 525] width 370 height 34
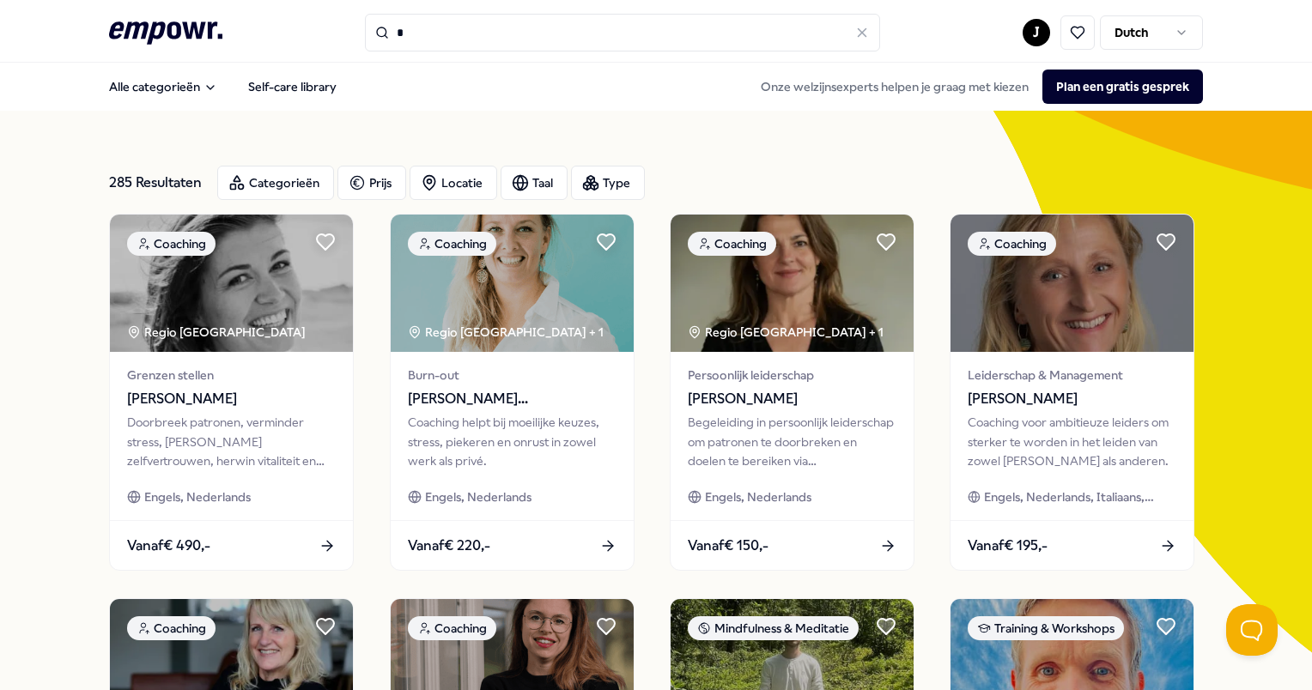
click at [459, 30] on input "*" at bounding box center [622, 33] width 515 height 38
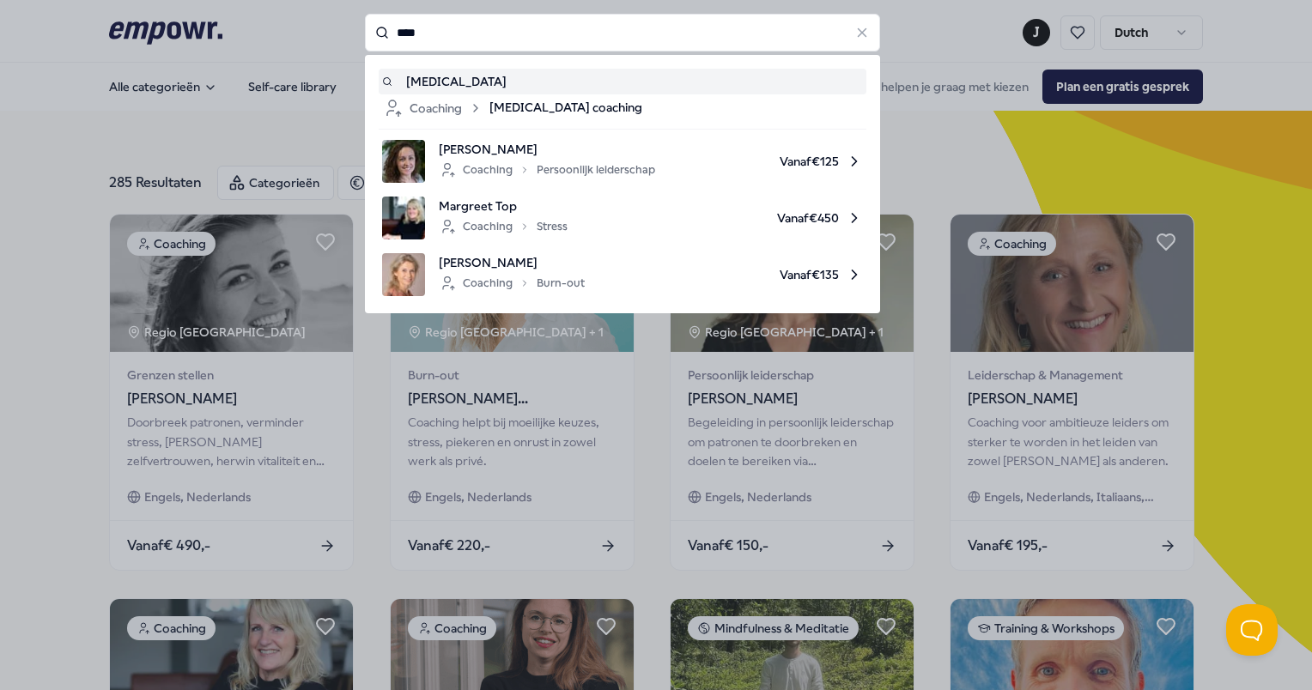
type input "****"
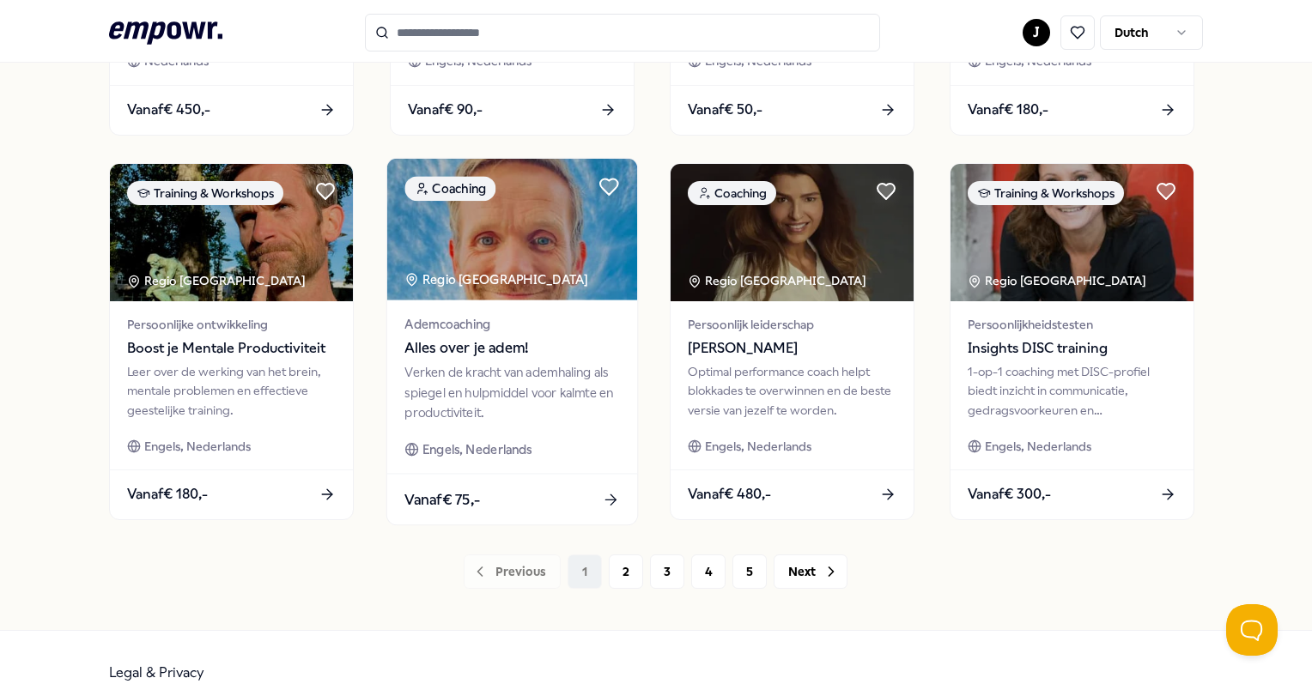
scroll to position [845, 0]
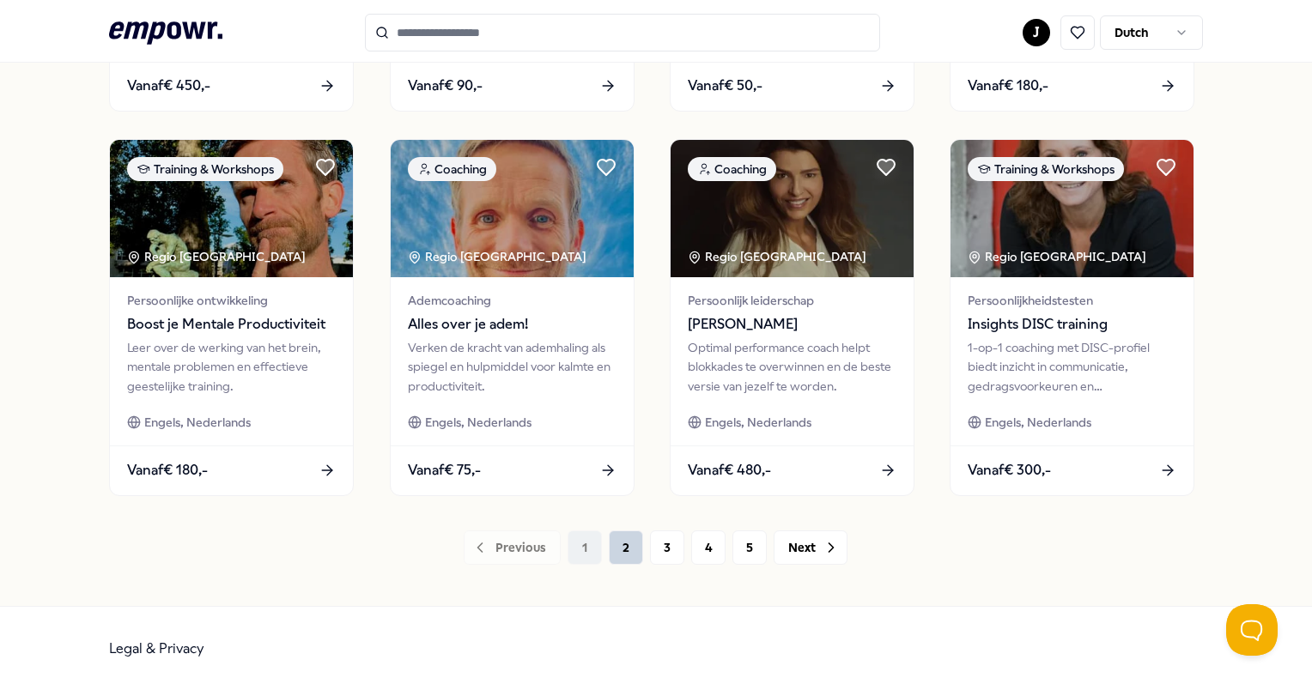
click at [614, 549] on button "2" at bounding box center [626, 548] width 34 height 34
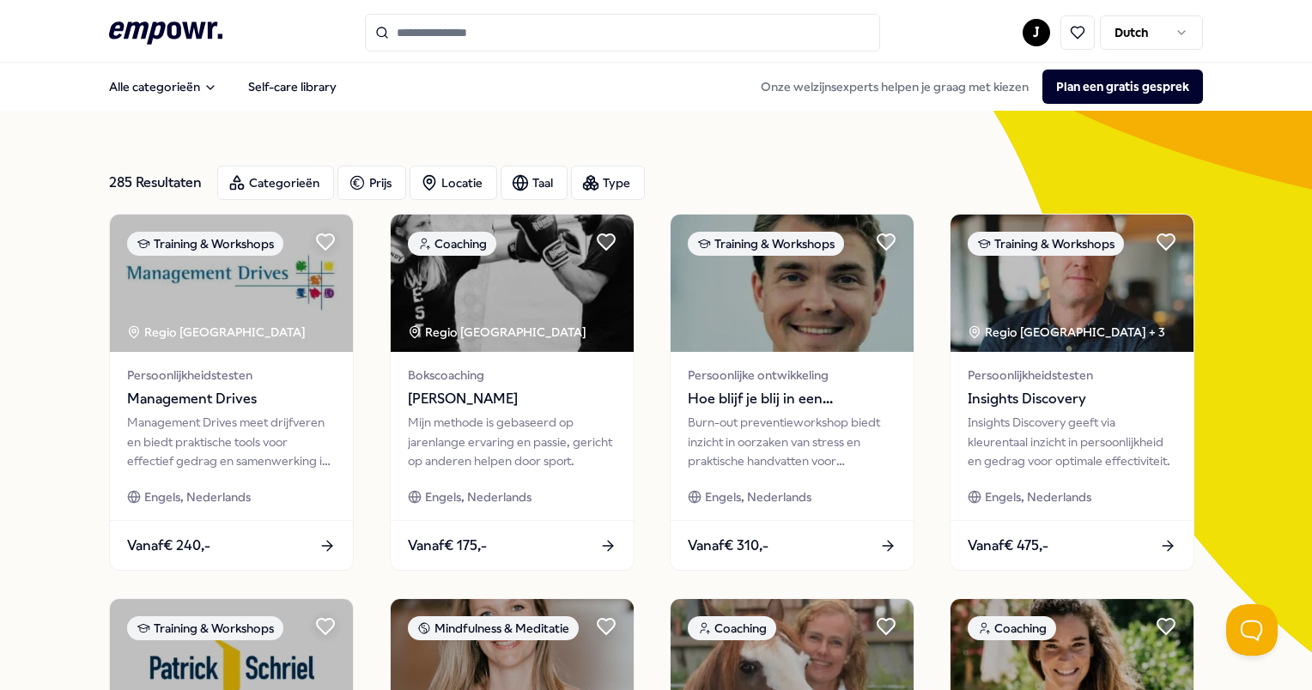
click at [388, 110] on nav "Alle categorieën Self-care library Onze welzijnsexperts helpen je graag met kie…" at bounding box center [656, 87] width 1312 height 48
